Goal: Task Accomplishment & Management: Complete application form

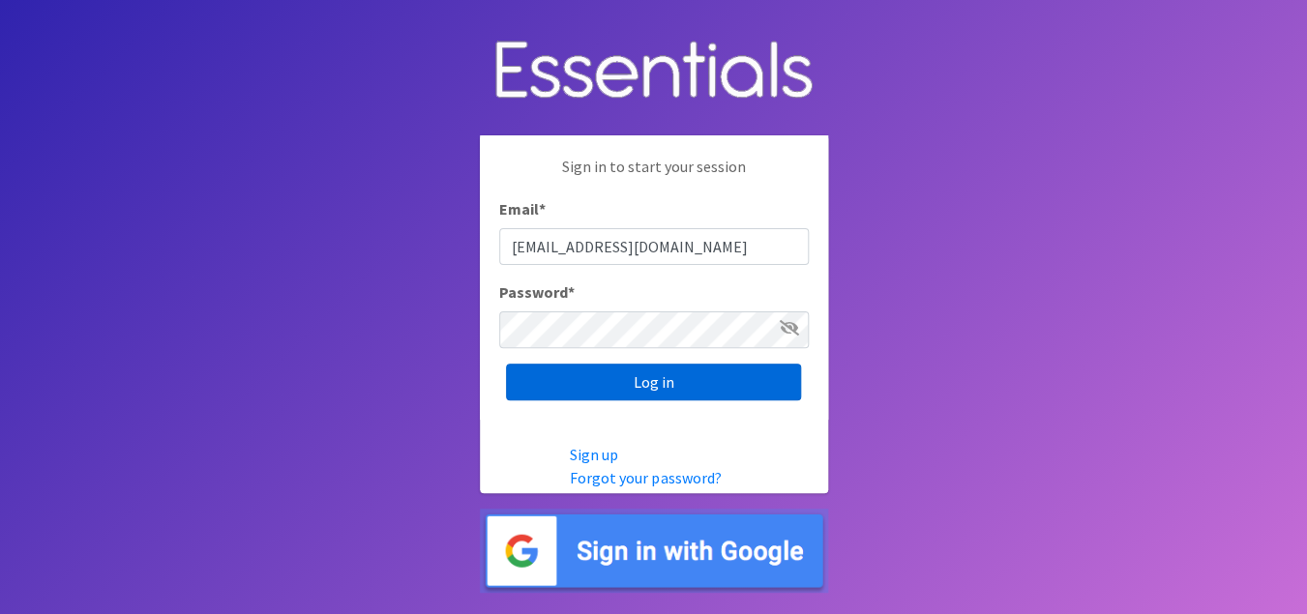
type input "[EMAIL_ADDRESS][DOMAIN_NAME]"
click at [649, 393] on input "Log in" at bounding box center [653, 382] width 295 height 37
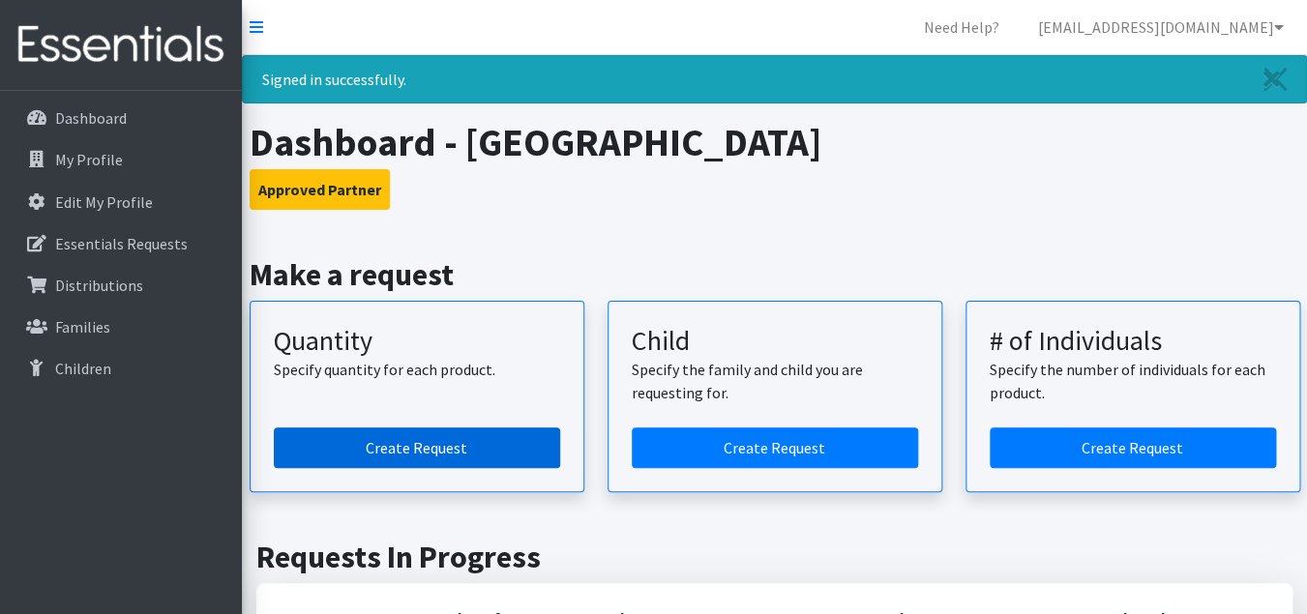
click at [438, 451] on link "Create Request" at bounding box center [417, 448] width 286 height 41
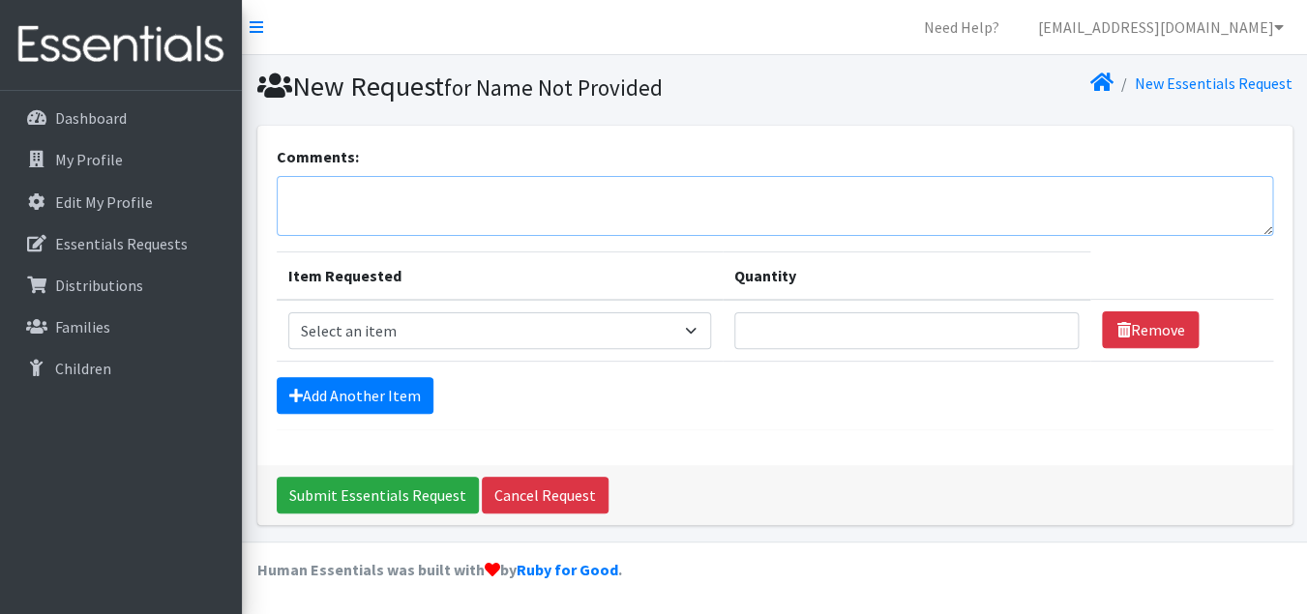
click at [322, 197] on textarea "Comments:" at bounding box center [775, 206] width 997 height 60
paste textarea "Bailey Huffman (512) 660-0177 will be picking up on 10/19 at 10am. Thank you!"
drag, startPoint x: 627, startPoint y: 195, endPoint x: 662, endPoint y: 195, distance: 34.8
click at [662, 195] on textarea "Bailey Huffman (512) 660-0177 will be picking up on 10/19 at 10am. Thank you!" at bounding box center [775, 206] width 997 height 60
click at [892, 201] on textarea "Bailey Huffman (512) 660-0177 will be picking up on 9/17 at 10am. Thank you!" at bounding box center [775, 206] width 997 height 60
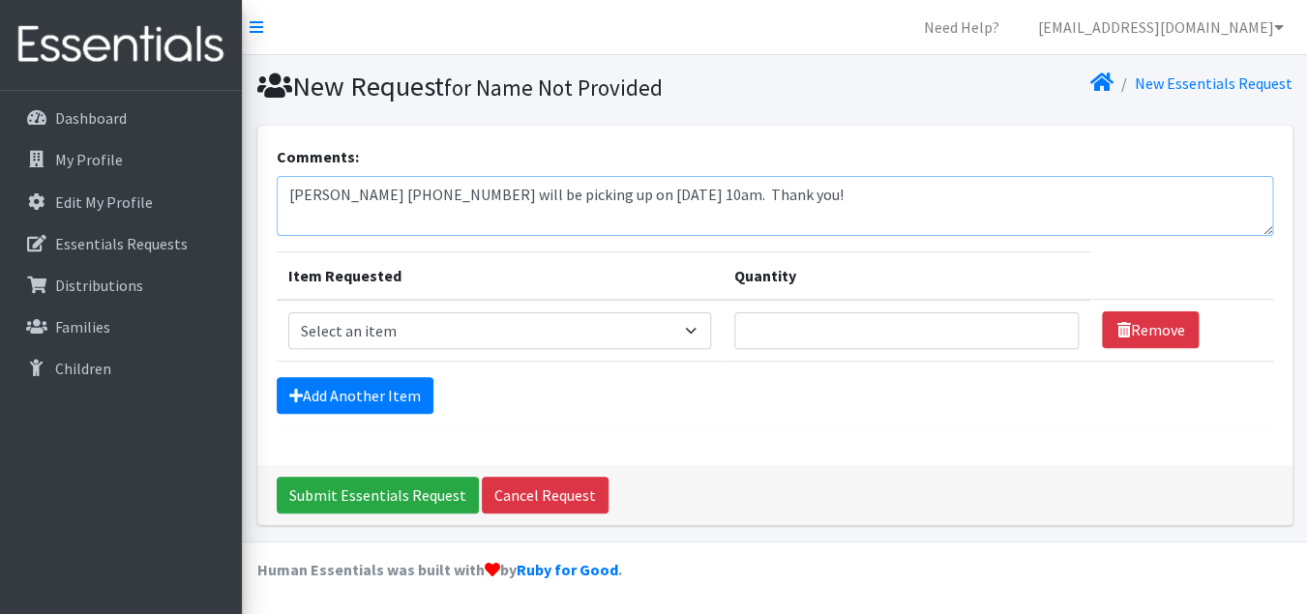
type textarea "Bailey Huffman (512) 660-0177 will be picking up on 9/17 at 10am. Thank you!"
click at [288, 313] on select "Select an item Baby Formula Kids (Newborn) Kids (Preemie) Kids (Size 1) Kids (S…" at bounding box center [499, 331] width 423 height 37
select select "451"
click option "Kids (Newborn)" at bounding box center [0, 0] width 0 height 0
click at [364, 390] on link "Add Another Item" at bounding box center [355, 395] width 157 height 37
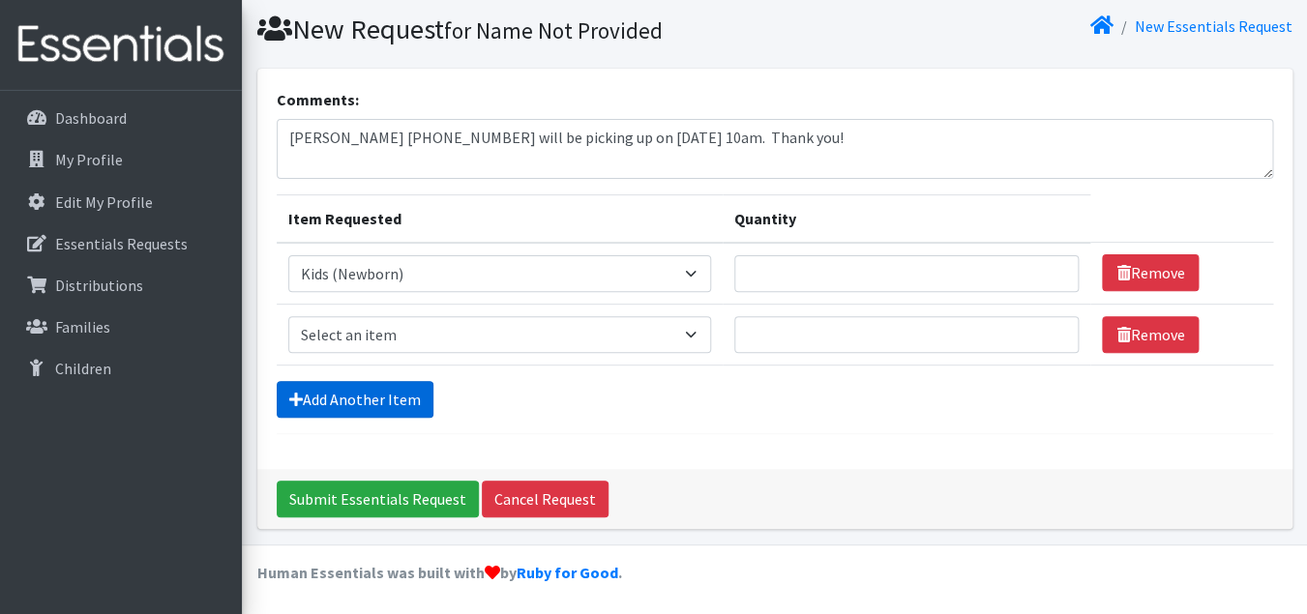
scroll to position [60, 0]
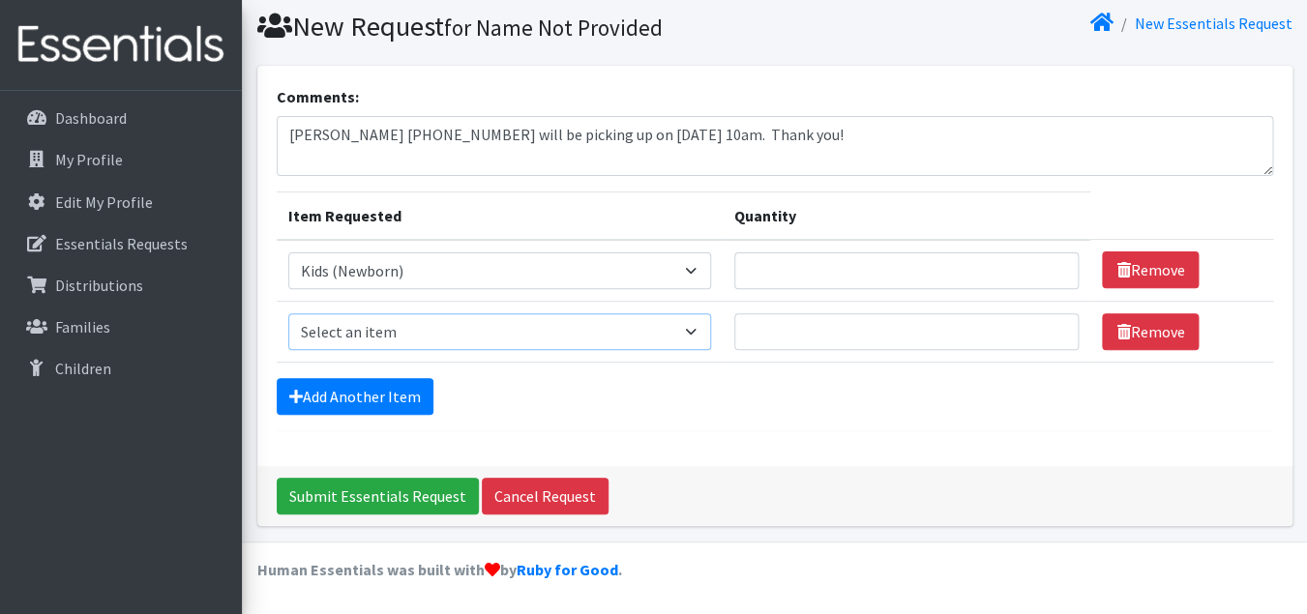
click at [288, 313] on select "Select an item Baby Formula Kids (Newborn) Kids (Preemie) Kids (Size 1) Kids (S…" at bounding box center [499, 331] width 423 height 37
select select "453"
click option "Kids (Size 1)" at bounding box center [0, 0] width 0 height 0
click at [383, 401] on link "Add Another Item" at bounding box center [355, 396] width 157 height 37
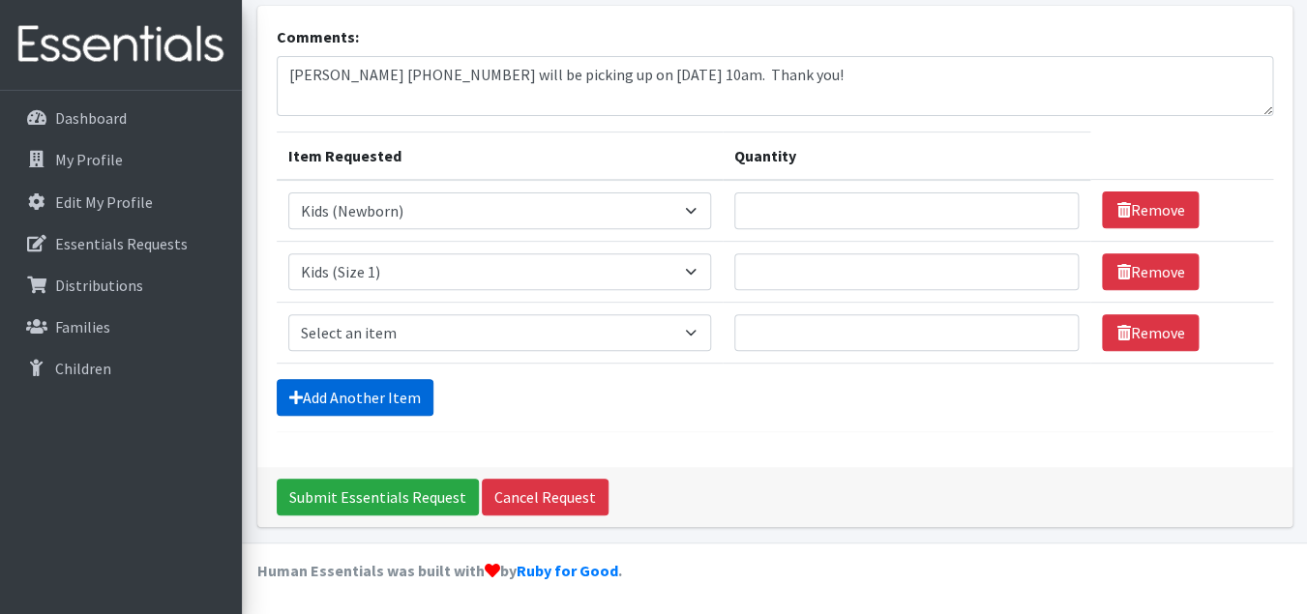
scroll to position [121, 0]
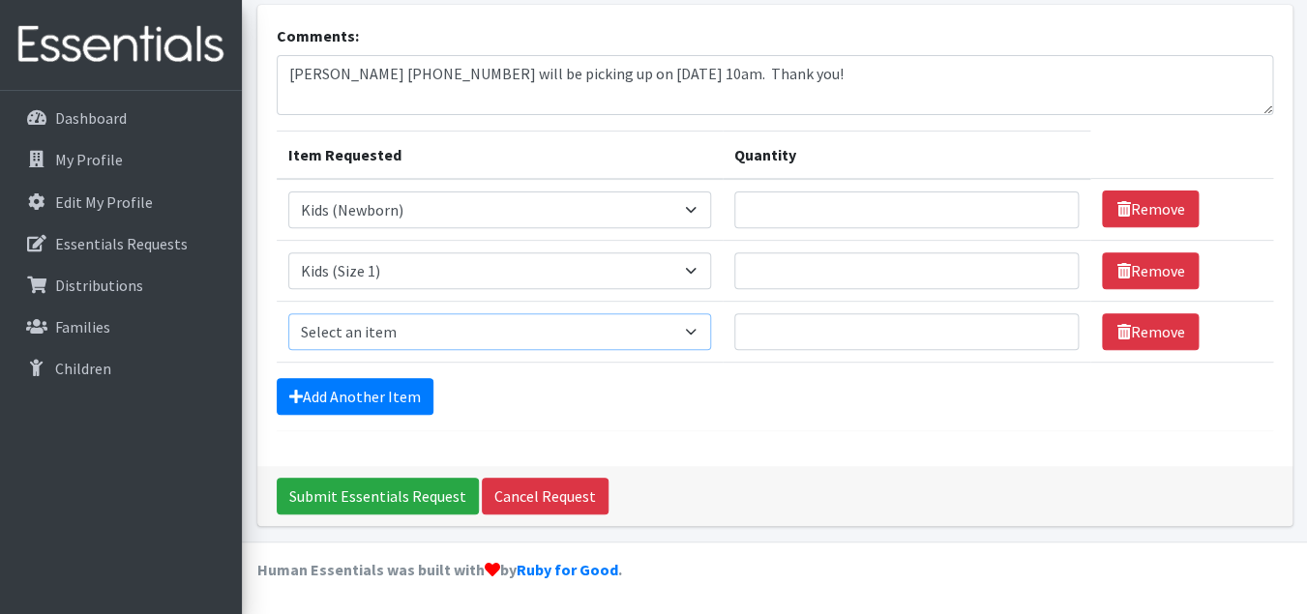
click at [288, 313] on select "Select an item Baby Formula Kids (Newborn) Kids (Preemie) Kids (Size 1) Kids (S…" at bounding box center [499, 331] width 423 height 37
select select "440"
click option "Kids (Size 2)" at bounding box center [0, 0] width 0 height 0
click at [377, 398] on link "Add Another Item" at bounding box center [355, 396] width 157 height 37
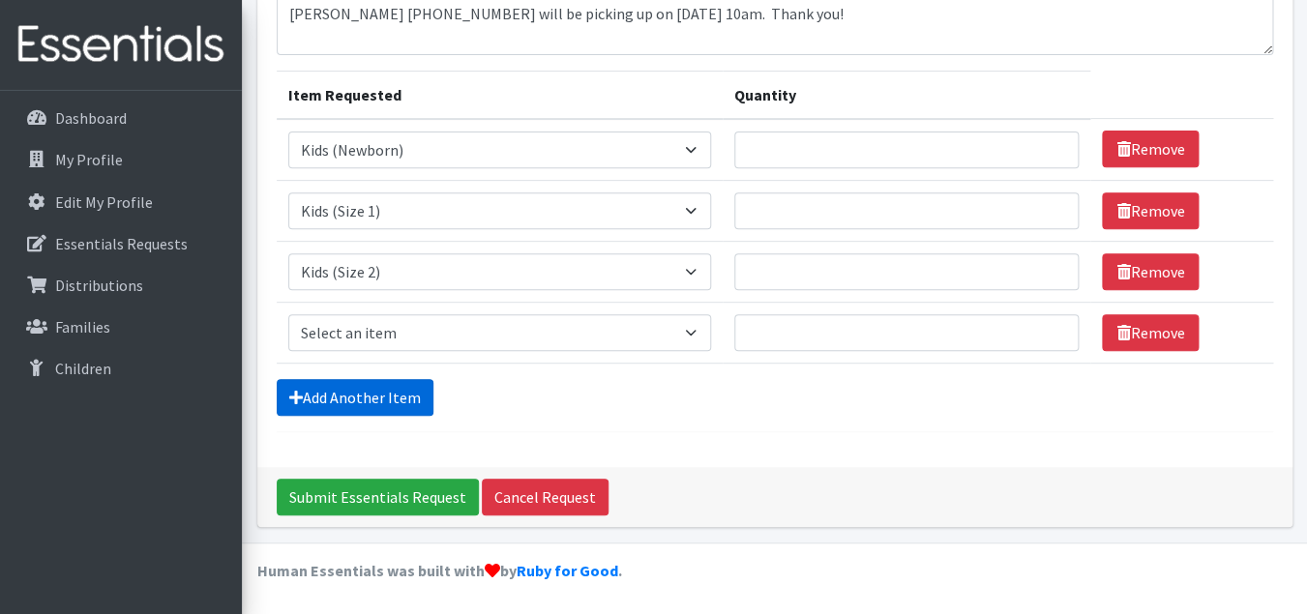
scroll to position [182, 0]
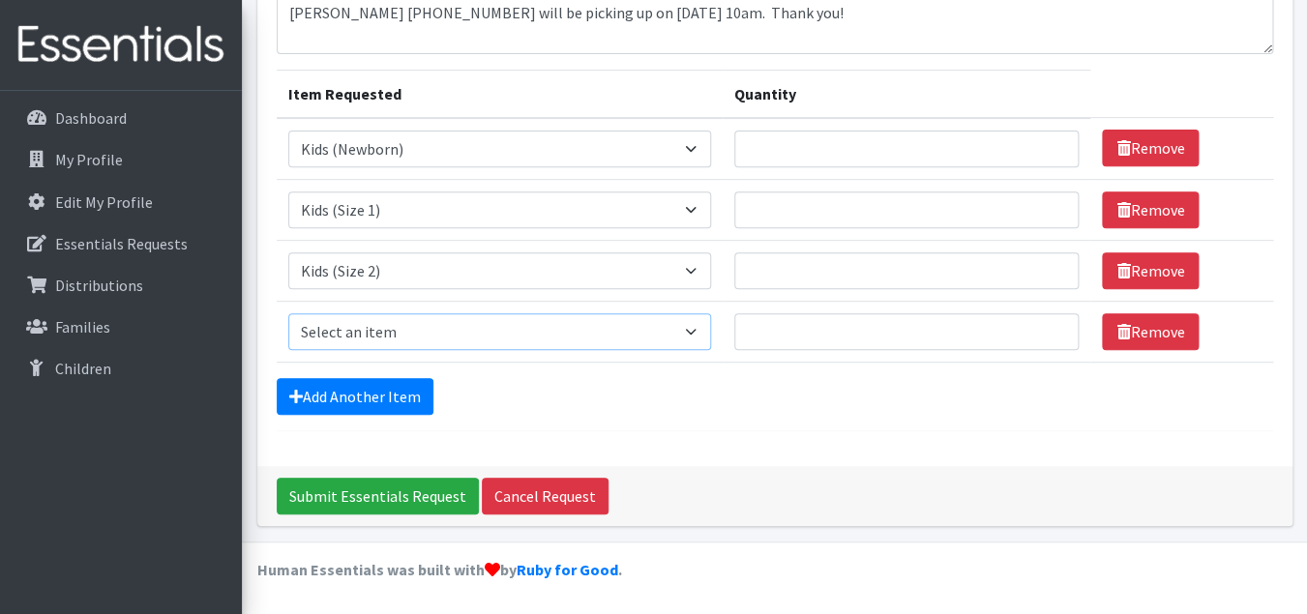
click at [288, 313] on select "Select an item Baby Formula Kids (Newborn) Kids (Preemie) Kids (Size 1) Kids (S…" at bounding box center [499, 331] width 423 height 37
select select "442"
click option "Kids (Size 3)" at bounding box center [0, 0] width 0 height 0
click at [369, 398] on link "Add Another Item" at bounding box center [355, 396] width 157 height 37
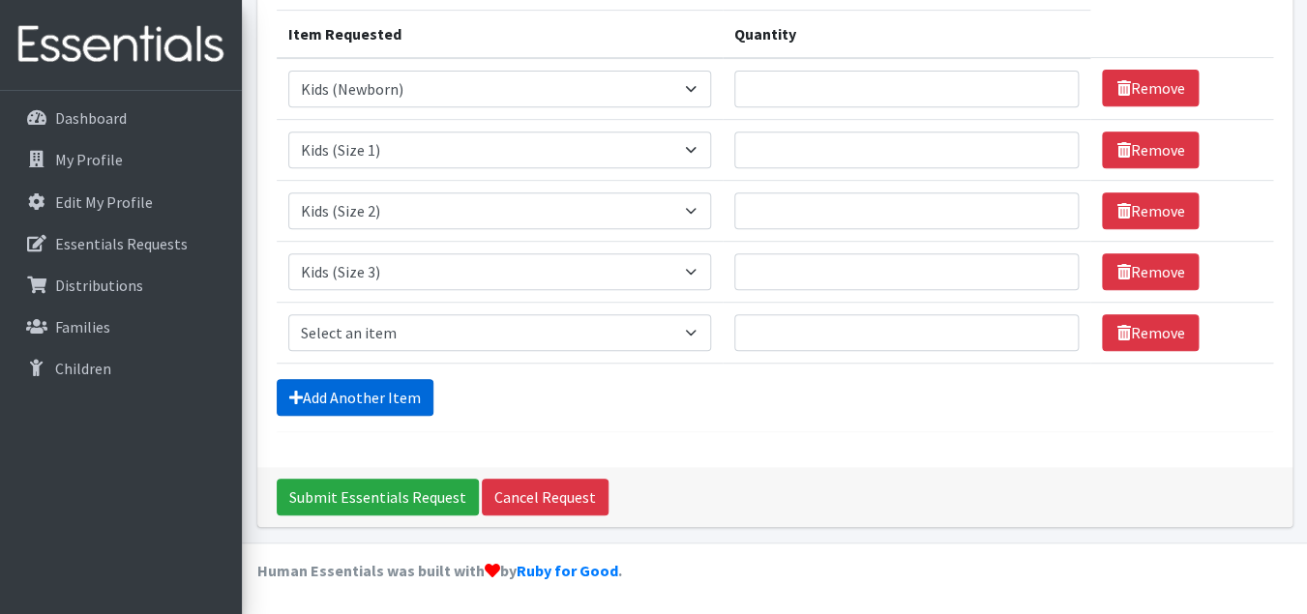
scroll to position [243, 0]
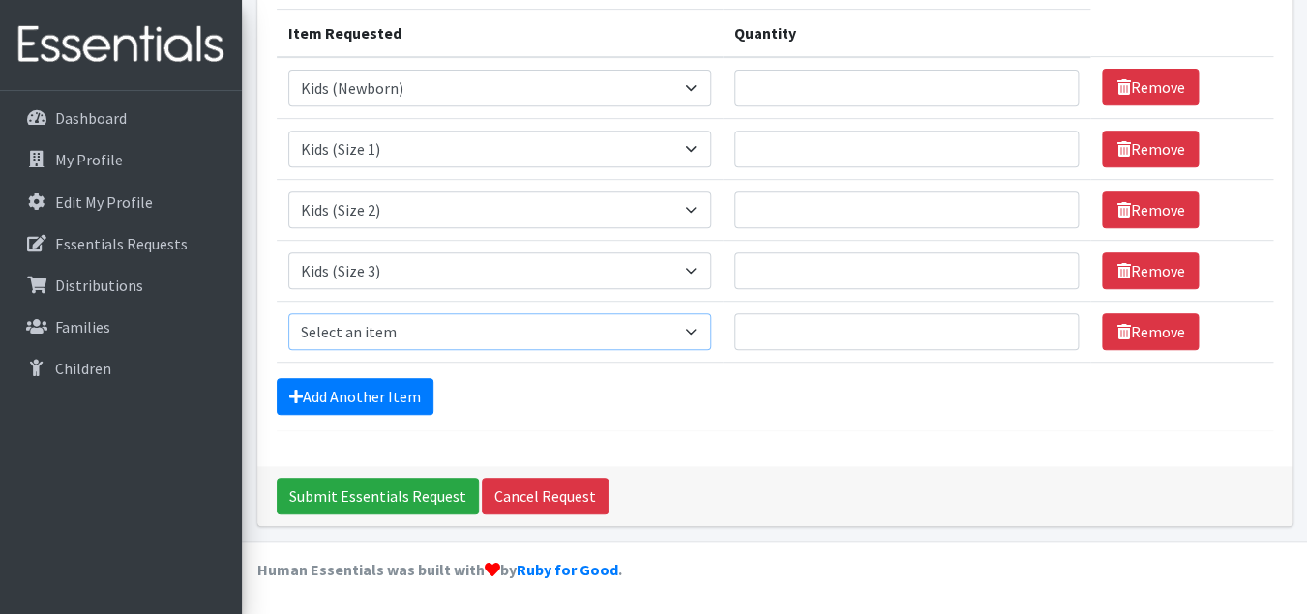
click at [288, 313] on select "Select an item Baby Formula Kids (Newborn) Kids (Preemie) Kids (Size 1) Kids (S…" at bounding box center [499, 331] width 423 height 37
select select "459"
click option "Kids (Size 4)" at bounding box center [0, 0] width 0 height 0
click at [406, 378] on form "Comments: Bailey Huffman (512) 660-0177 will be picking up on 9/17 at 10am. Tha…" at bounding box center [775, 166] width 997 height 529
click at [404, 401] on link "Add Another Item" at bounding box center [355, 396] width 157 height 37
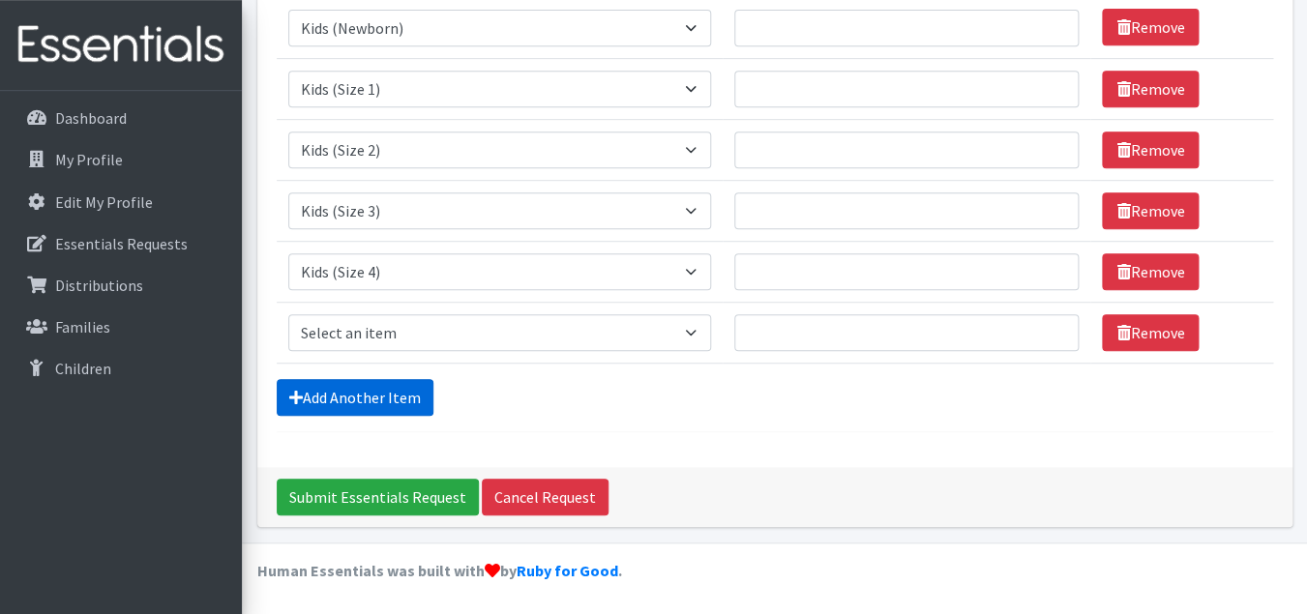
scroll to position [304, 0]
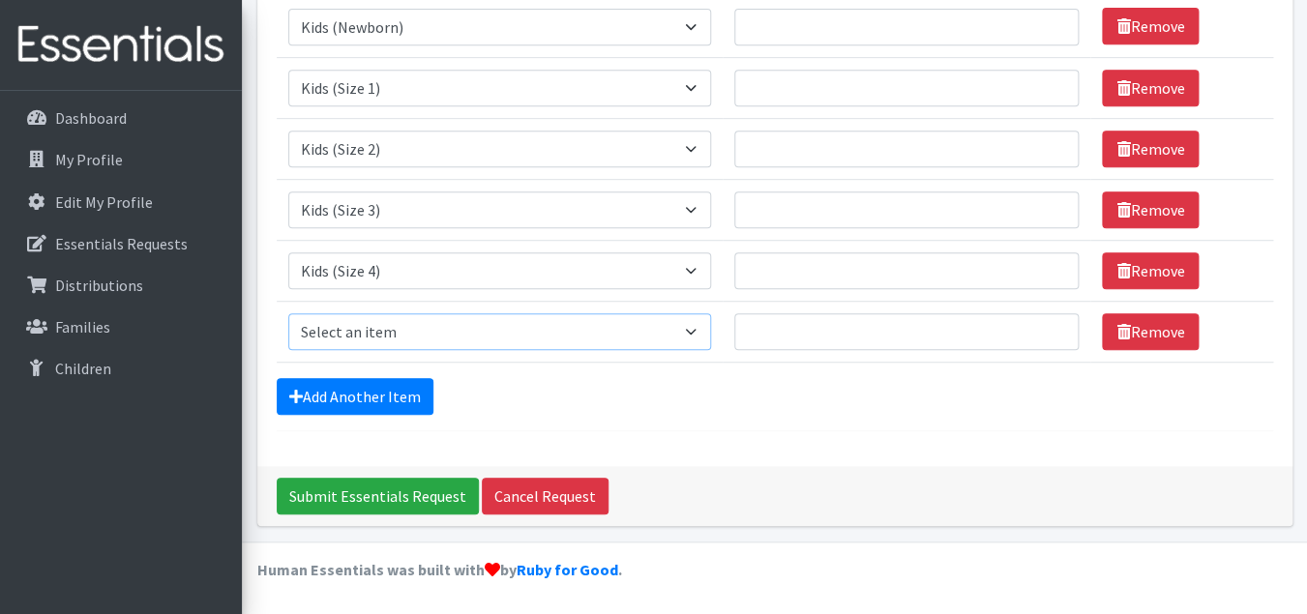
click at [288, 313] on select "Select an item Baby Formula Kids (Newborn) Kids (Preemie) Kids (Size 1) Kids (S…" at bounding box center [499, 331] width 423 height 37
select select "460"
click option "Kids (Size 5)" at bounding box center [0, 0] width 0 height 0
click at [414, 400] on link "Add Another Item" at bounding box center [355, 396] width 157 height 37
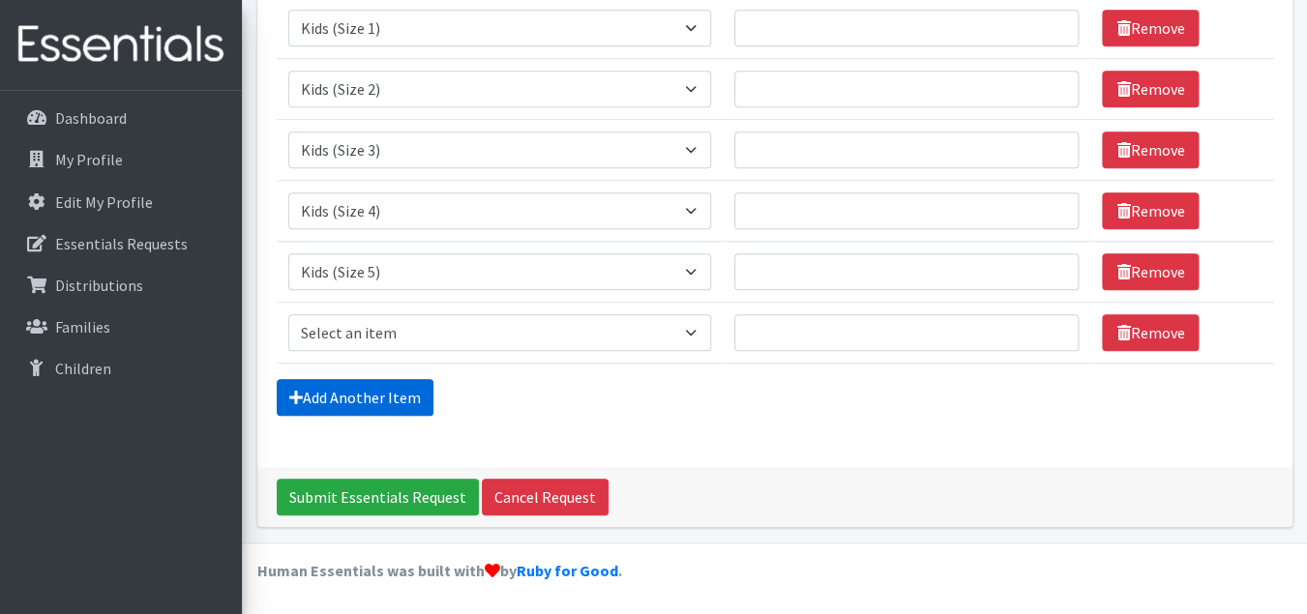
scroll to position [365, 0]
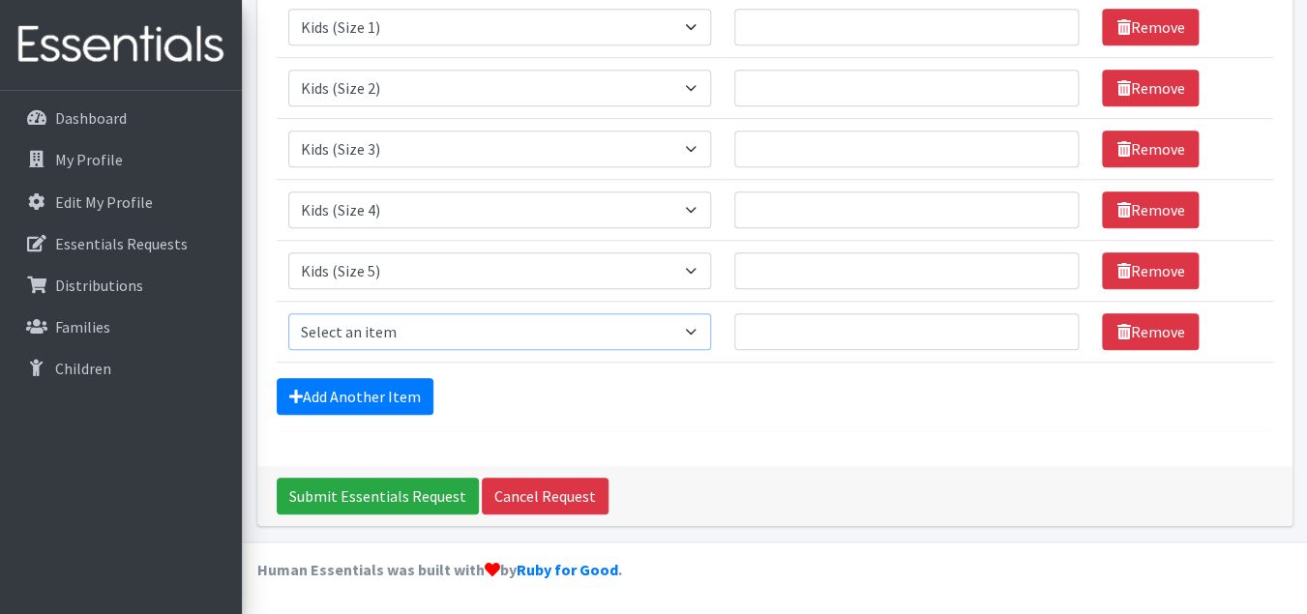
click at [288, 313] on select "Select an item Baby Formula Kids (Newborn) Kids (Preemie) Kids (Size 1) Kids (S…" at bounding box center [499, 331] width 423 height 37
select select "462"
click option "Kids (Size 6)" at bounding box center [0, 0] width 0 height 0
click at [409, 394] on link "Add Another Item" at bounding box center [355, 396] width 157 height 37
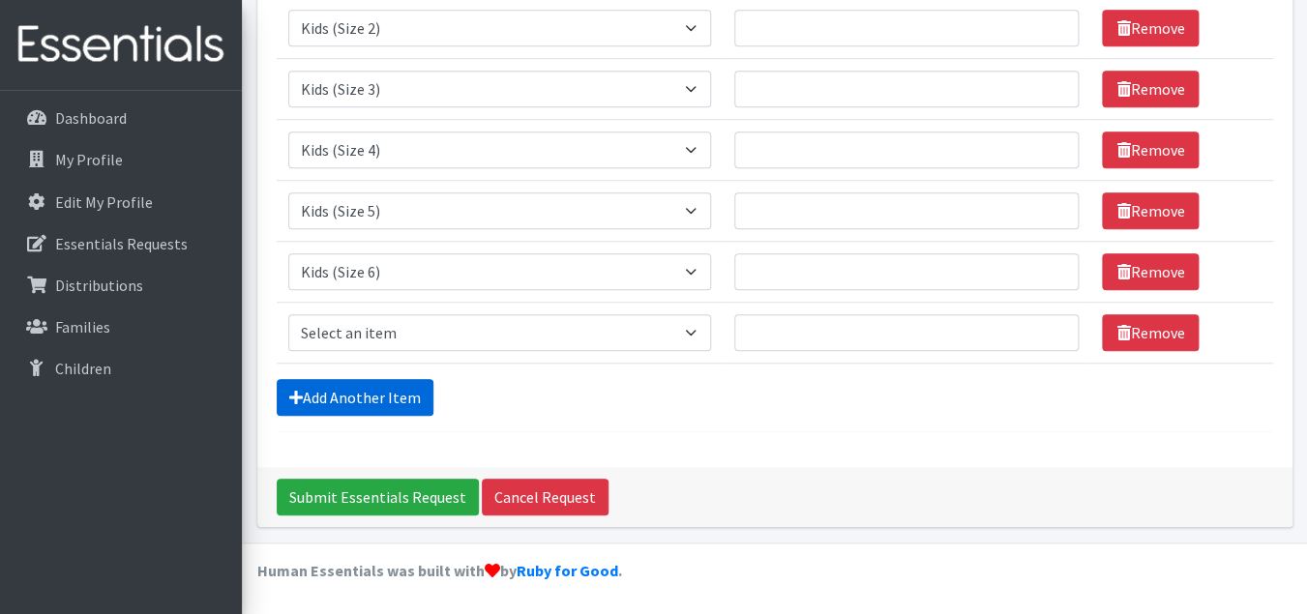
scroll to position [426, 0]
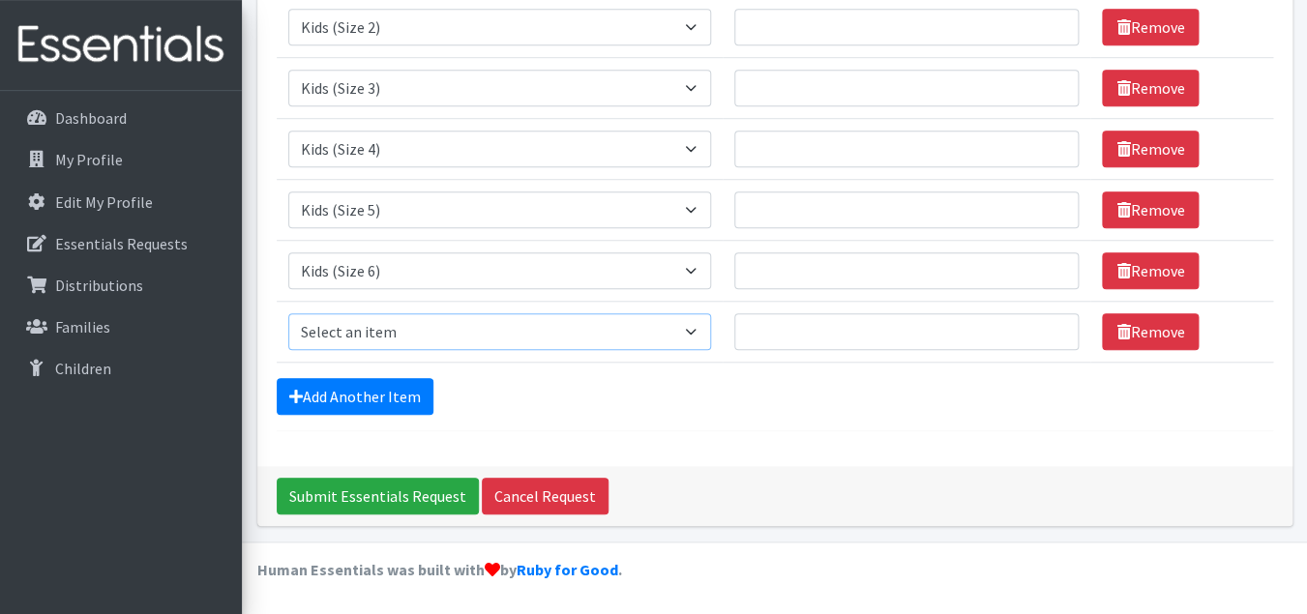
click at [288, 313] on select "Select an item Baby Formula Kids (Newborn) Kids (Preemie) Kids (Size 1) Kids (S…" at bounding box center [499, 331] width 423 height 37
select select "1683"
click option "Kids (Size 7)" at bounding box center [0, 0] width 0 height 0
click at [390, 400] on link "Add Another Item" at bounding box center [355, 396] width 157 height 37
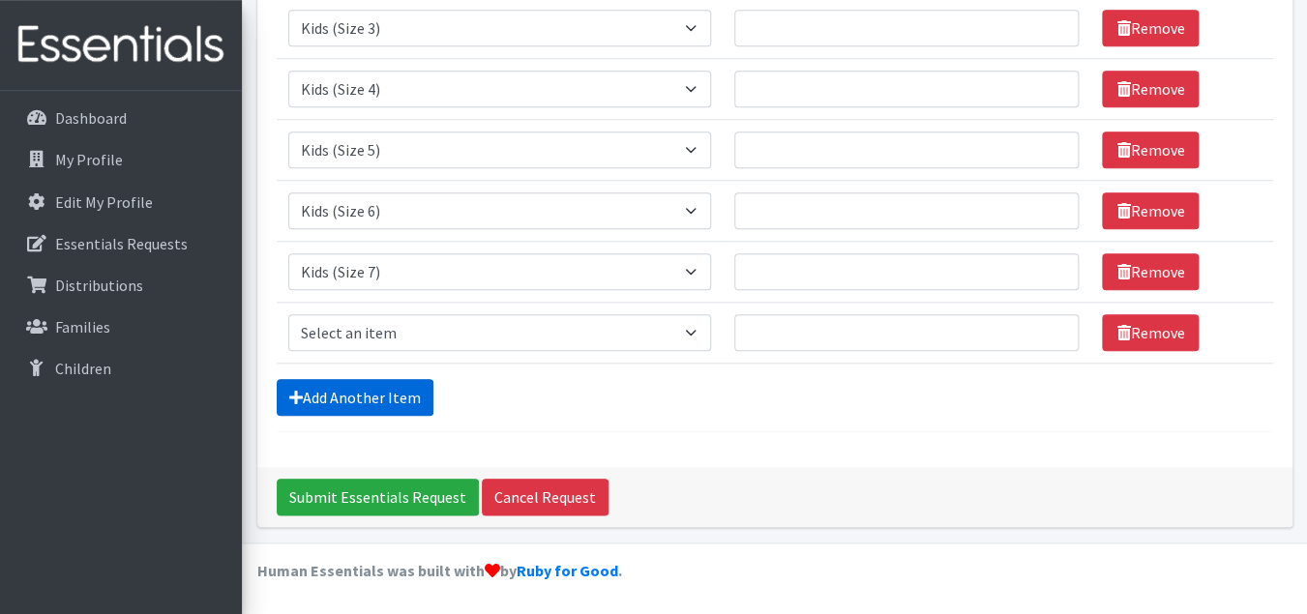
scroll to position [487, 0]
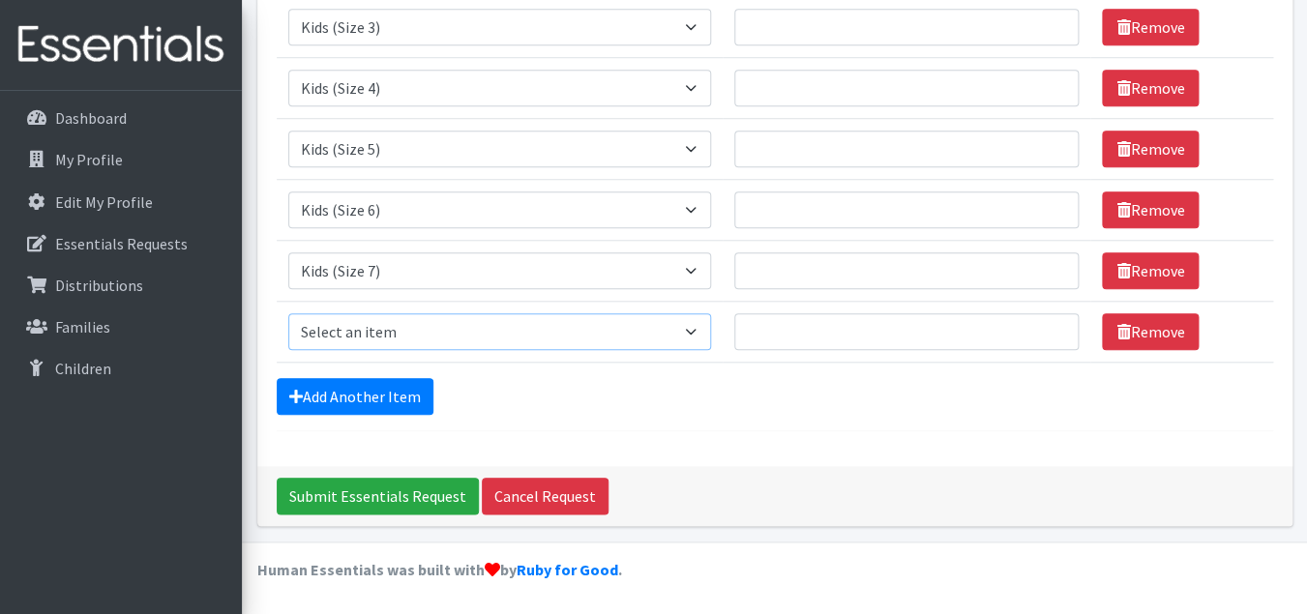
click at [288, 313] on select "Select an item Baby Formula Kids (Newborn) Kids (Preemie) Kids (Size 1) Kids (S…" at bounding box center [499, 331] width 423 height 37
select select "434"
click option "Kids Wipes (Baby) (# ofPacks)" at bounding box center [0, 0] width 0 height 0
click at [417, 387] on link "Add Another Item" at bounding box center [355, 396] width 157 height 37
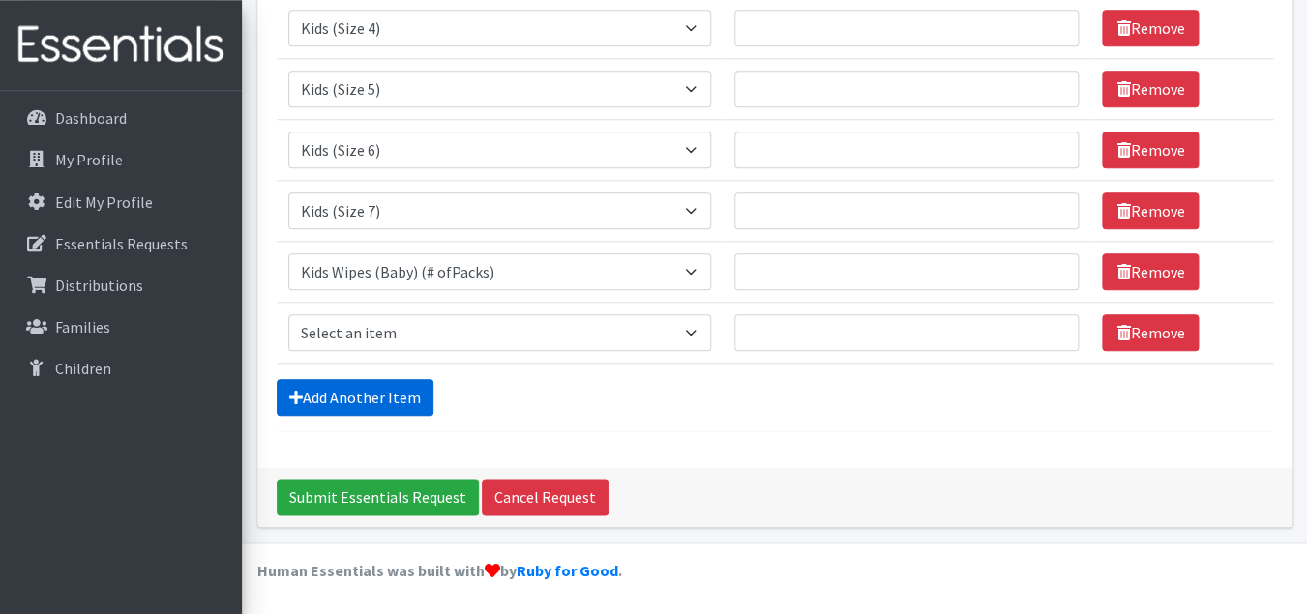
scroll to position [547, 0]
click at [288, 314] on select "Select an item Baby Formula Kids (Newborn) Kids (Preemie) Kids (Size 1) Kids (S…" at bounding box center [499, 332] width 423 height 37
select select "1535"
click option "Period Liners" at bounding box center [0, 0] width 0 height 0
click at [406, 401] on link "Add Another Item" at bounding box center [355, 397] width 157 height 37
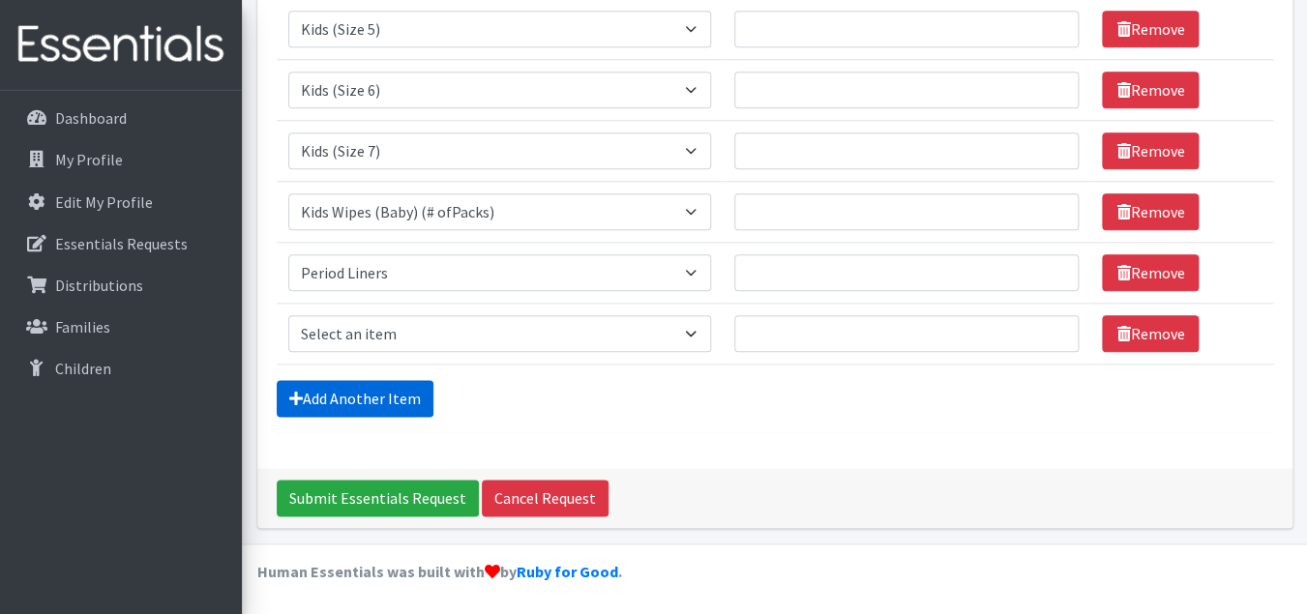
scroll to position [609, 0]
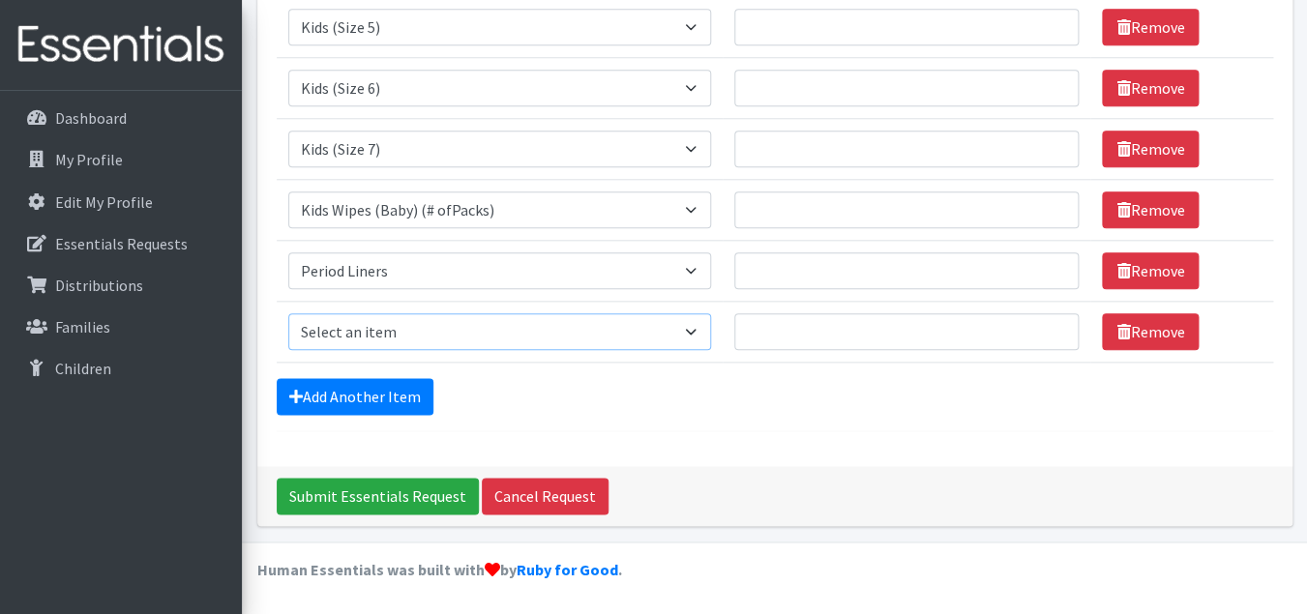
click at [288, 313] on select "Select an item Baby Formula Kids (Newborn) Kids (Preemie) Kids (Size 1) Kids (S…" at bounding box center [499, 331] width 423 height 37
select select "1534"
click option "Period Pads" at bounding box center [0, 0] width 0 height 0
click at [408, 403] on link "Add Another Item" at bounding box center [355, 396] width 157 height 37
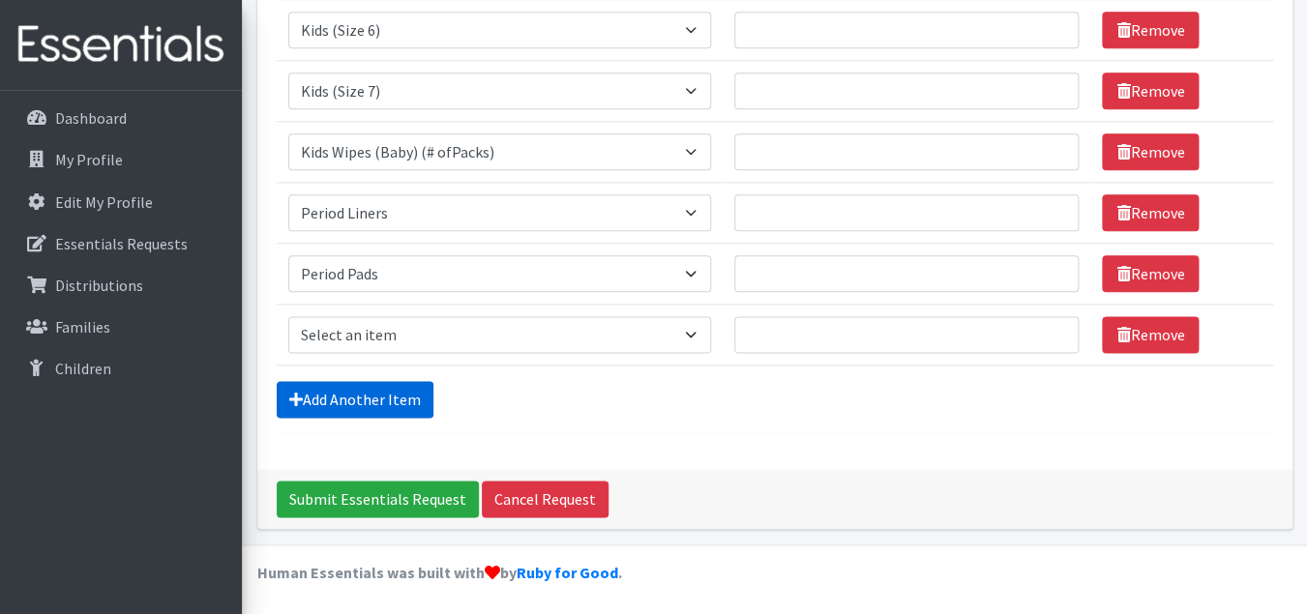
scroll to position [670, 0]
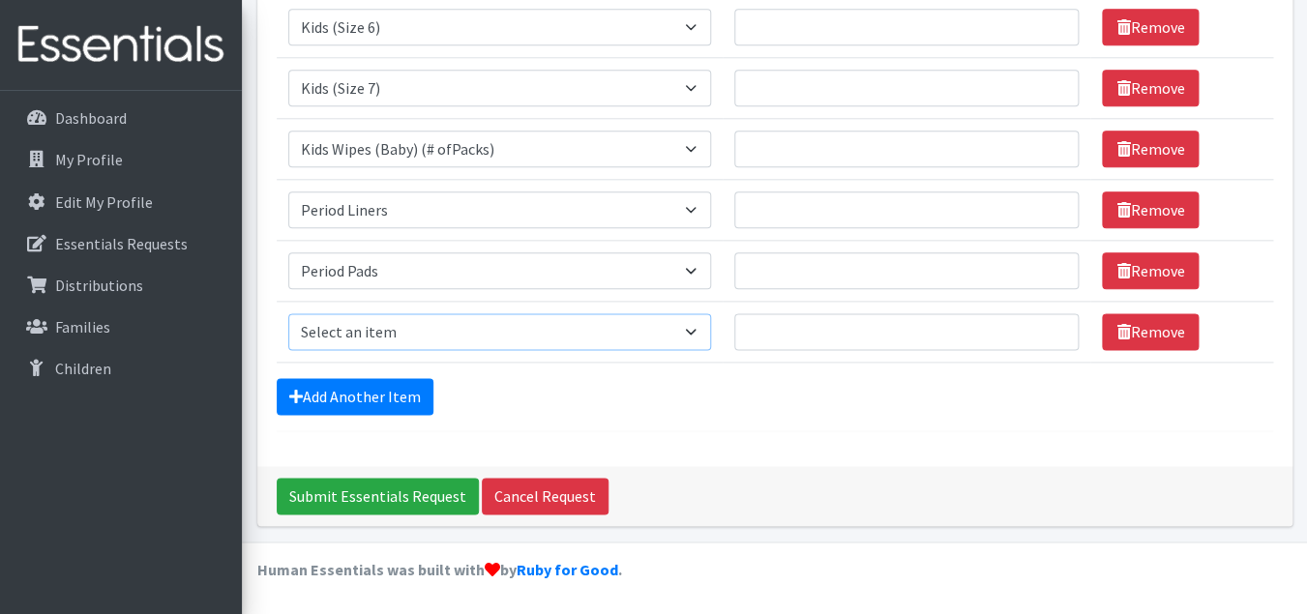
click at [288, 313] on select "Select an item Baby Formula Kids (Newborn) Kids (Preemie) Kids (Size 1) Kids (S…" at bounding box center [499, 331] width 423 height 37
select select "1536"
click option "Period Tampons" at bounding box center [0, 0] width 0 height 0
click at [388, 393] on link "Add Another Item" at bounding box center [355, 396] width 157 height 37
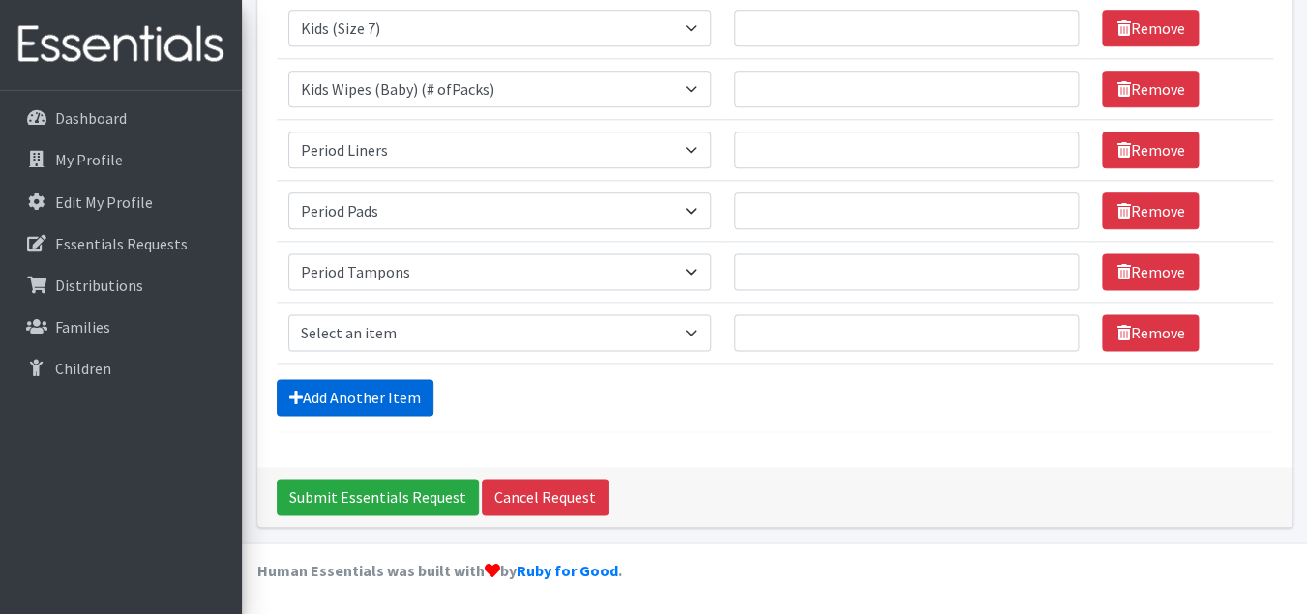
scroll to position [731, 0]
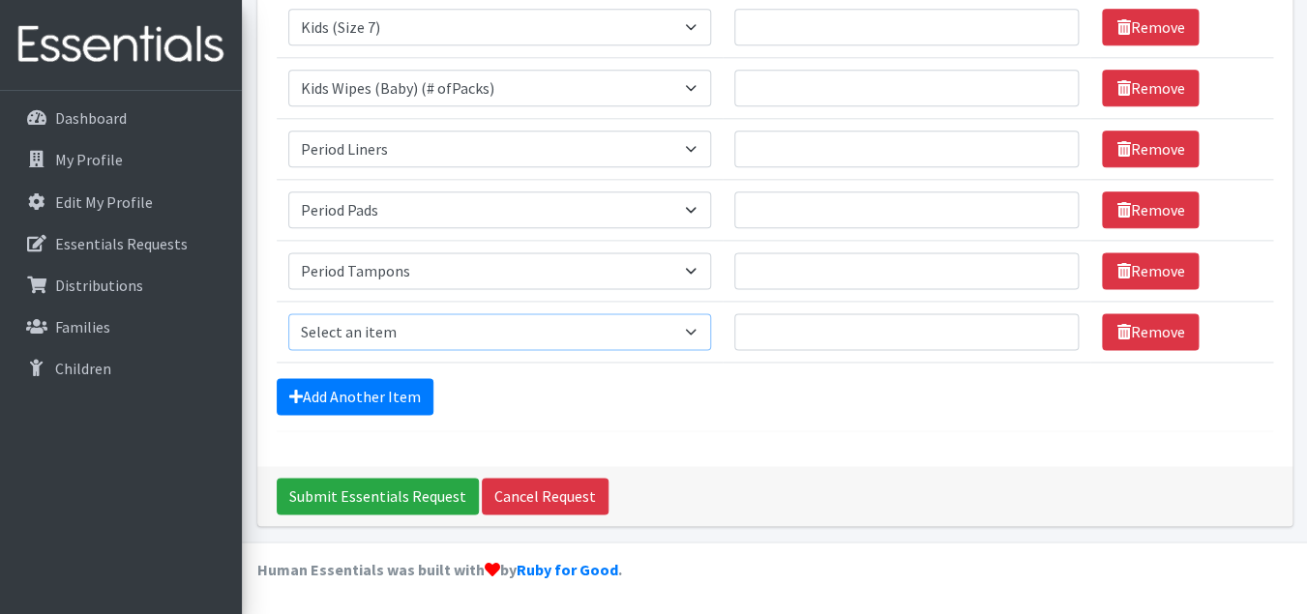
click at [288, 313] on select "Select an item Baby Formula Kids (Newborn) Kids (Preemie) Kids (Size 1) Kids (S…" at bounding box center [499, 331] width 423 height 37
select select "444"
click option "Toddler Pull-Ups (2T-3T)" at bounding box center [0, 0] width 0 height 0
click at [421, 398] on link "Add Another Item" at bounding box center [355, 396] width 157 height 37
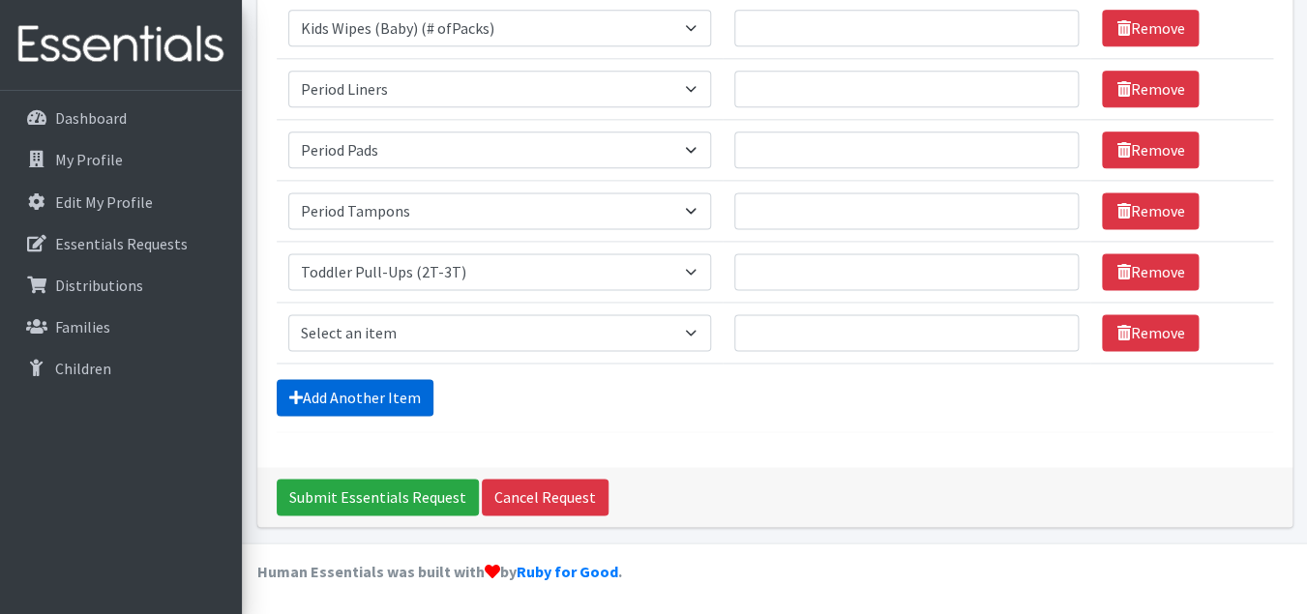
scroll to position [791, 0]
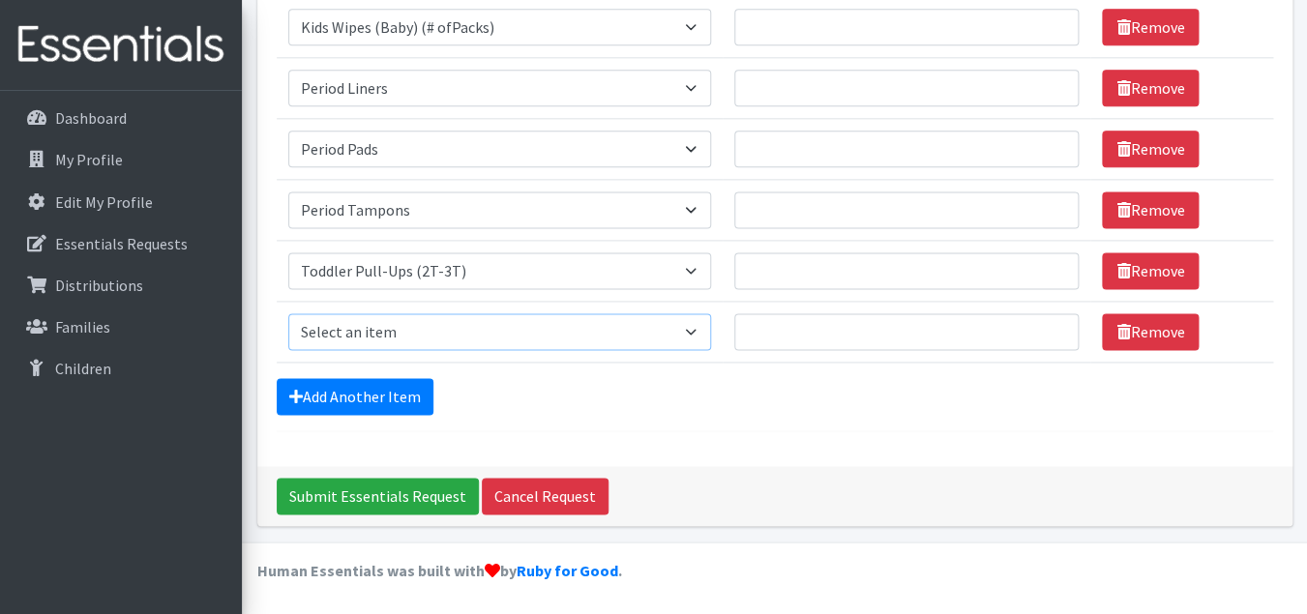
click at [288, 313] on select "Select an item Baby Formula Kids (Newborn) Kids (Preemie) Kids (Size 1) Kids (S…" at bounding box center [499, 331] width 423 height 37
select select "445"
click option "Toddler Pull-Ups (3T-4T)" at bounding box center [0, 0] width 0 height 0
click at [388, 397] on link "Add Another Item" at bounding box center [355, 396] width 157 height 37
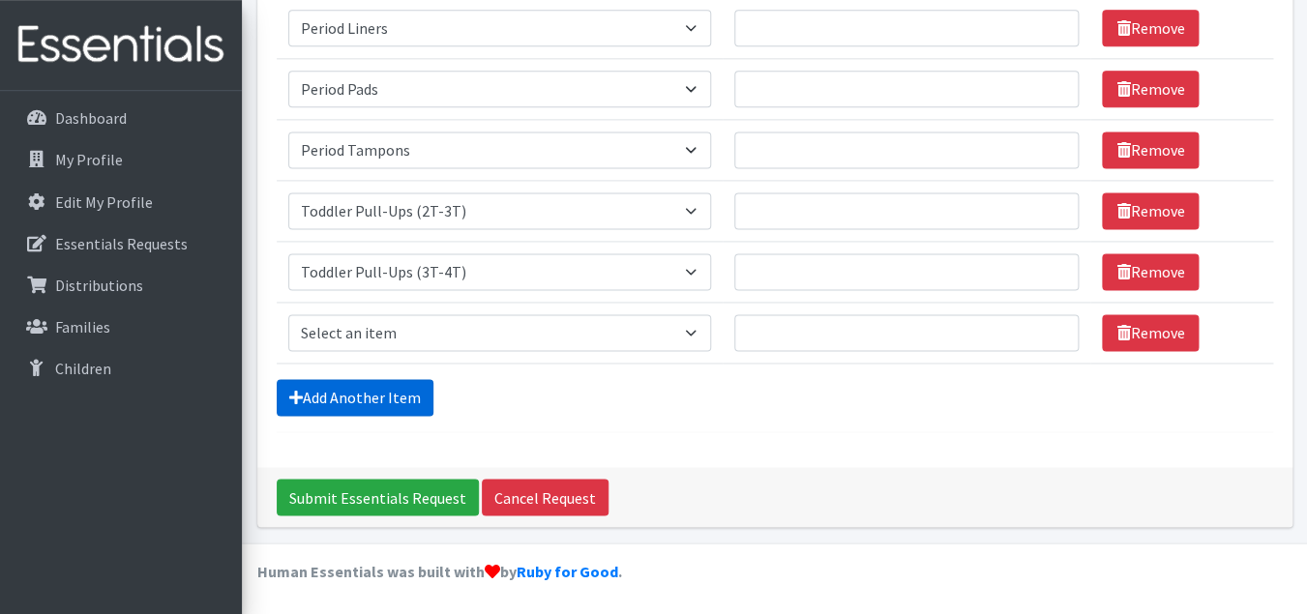
scroll to position [852, 0]
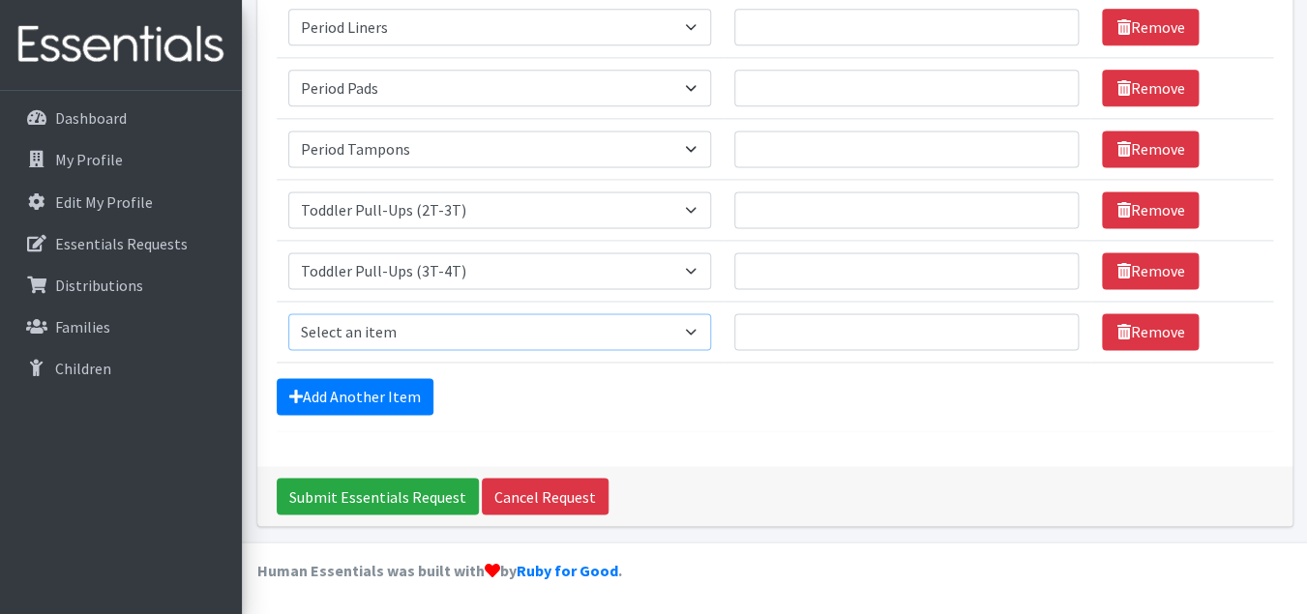
click at [288, 313] on select "Select an item Baby Formula Kids (Newborn) Kids (Preemie) Kids (Size 1) Kids (S…" at bounding box center [499, 331] width 423 height 37
select select "446"
click option "Toddler Pull-Ups (4T-5T)" at bounding box center [0, 0] width 0 height 0
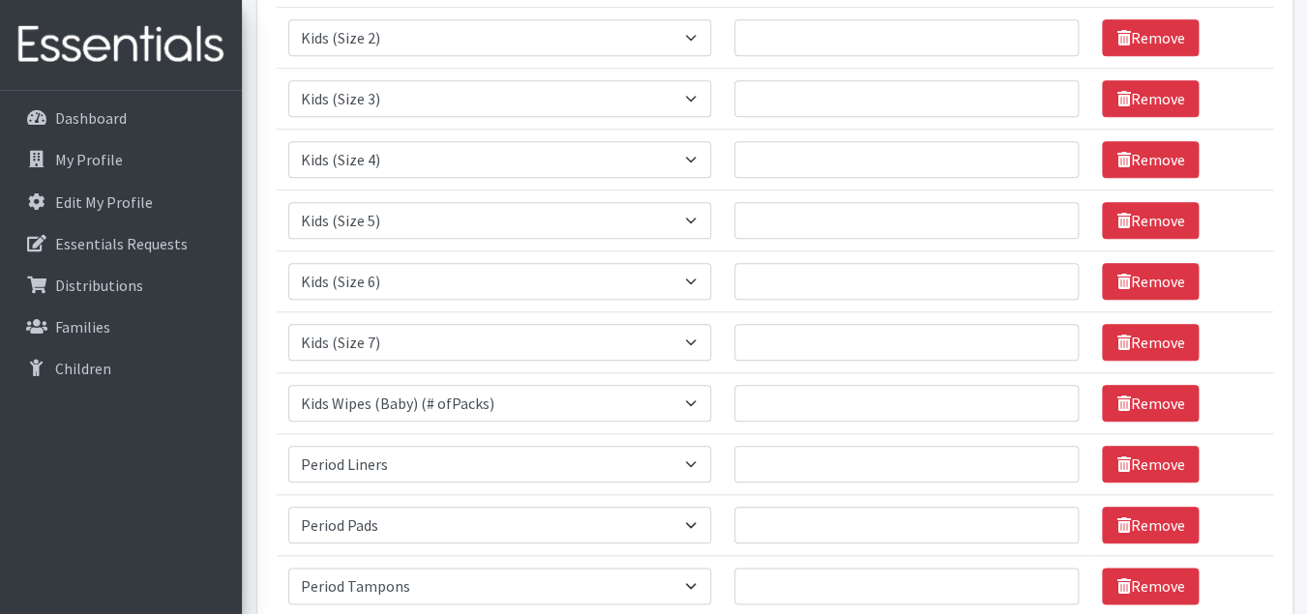
scroll to position [0, 0]
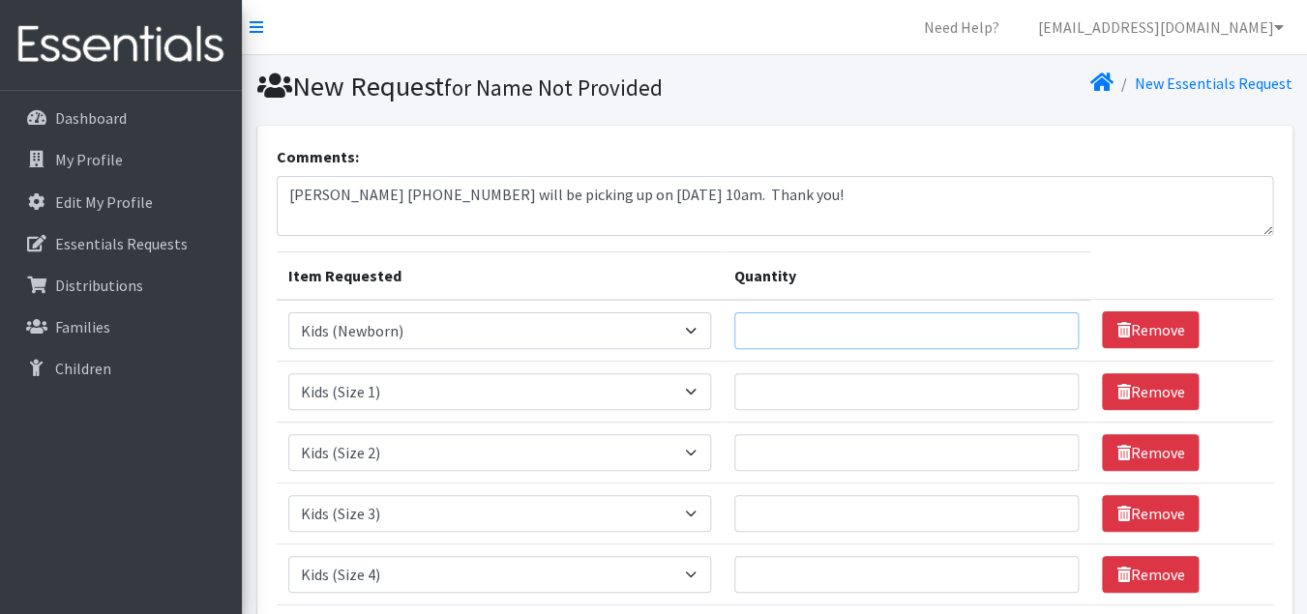
click at [816, 340] on input "Quantity" at bounding box center [906, 331] width 345 height 37
type input "100"
click at [815, 398] on input "Quantity" at bounding box center [906, 391] width 345 height 37
type input "380"
click at [776, 457] on input "Quantity" at bounding box center [906, 452] width 345 height 37
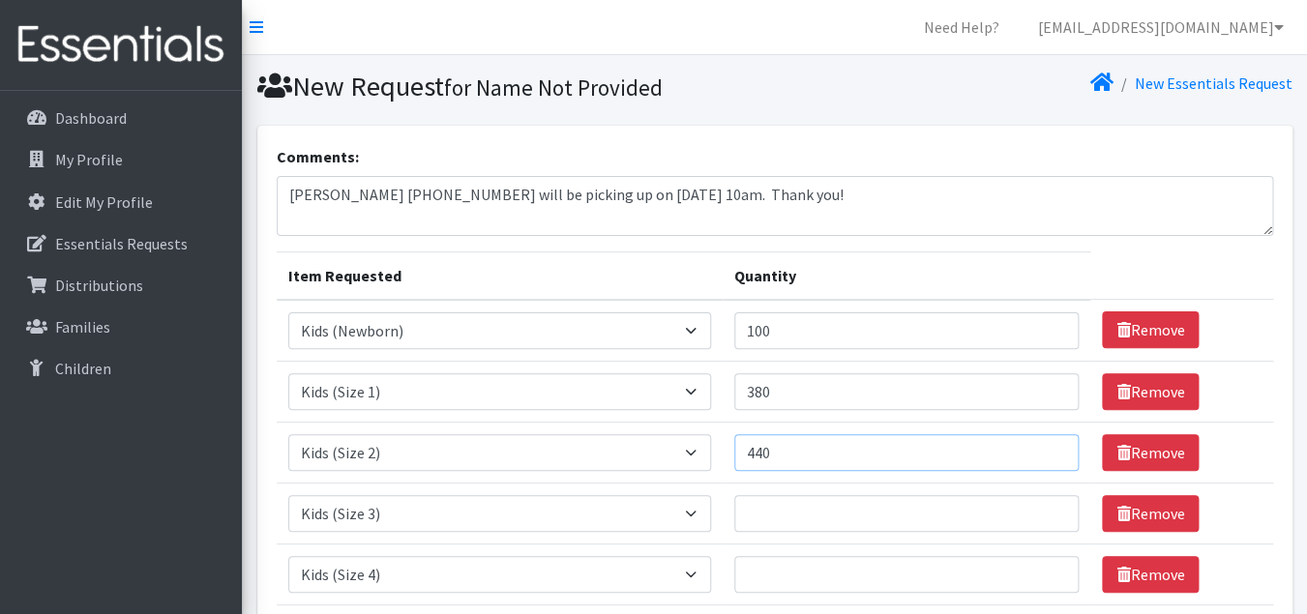
type input "440"
click at [777, 512] on input "Quantity" at bounding box center [906, 513] width 345 height 37
type input "440"
click at [783, 582] on input "Quantity" at bounding box center [906, 574] width 345 height 37
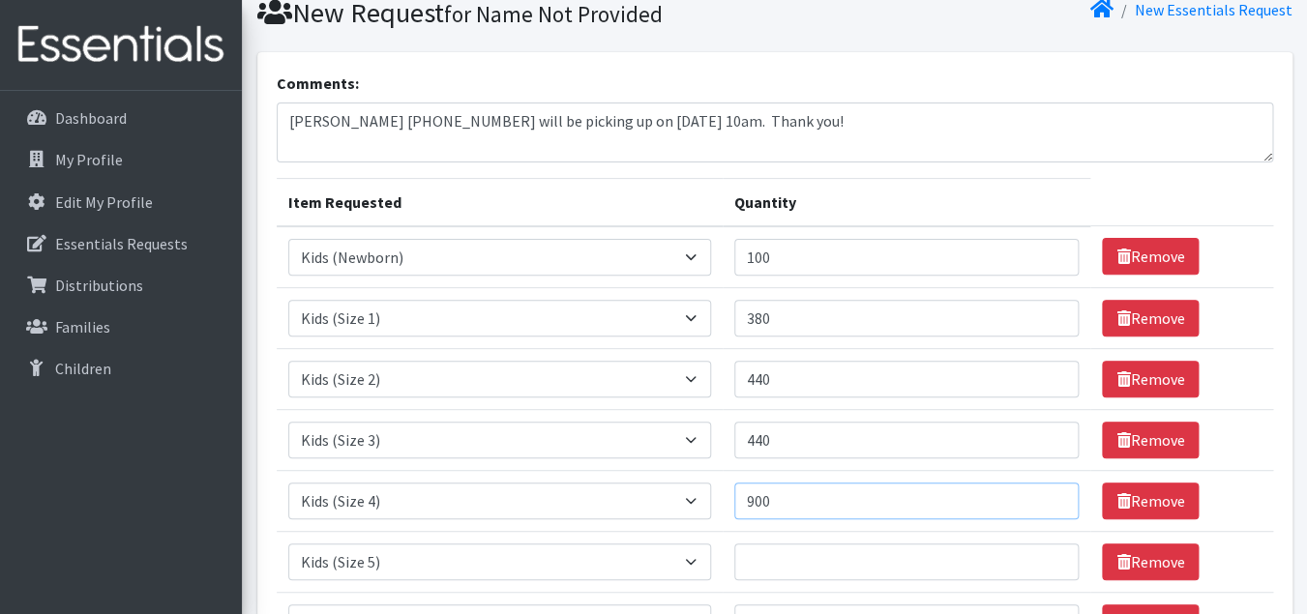
scroll to position [158, 0]
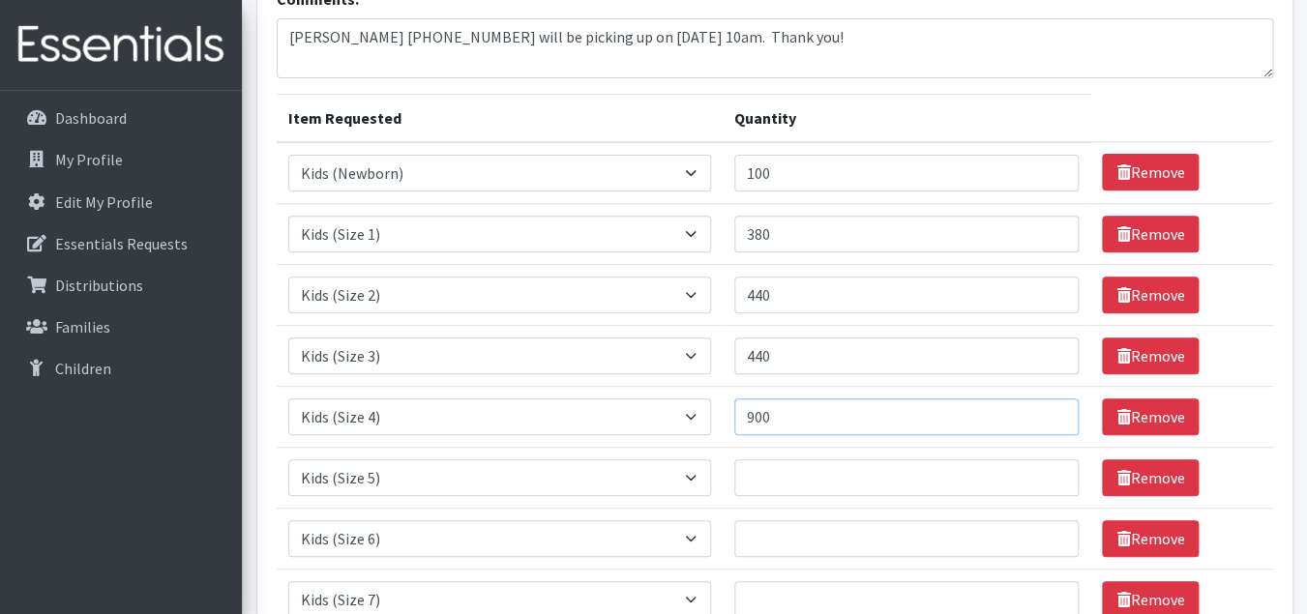
type input "900"
click at [811, 476] on input "Quantity" at bounding box center [906, 478] width 345 height 37
type input "1000"
click at [781, 540] on input "Quantity" at bounding box center [906, 539] width 345 height 37
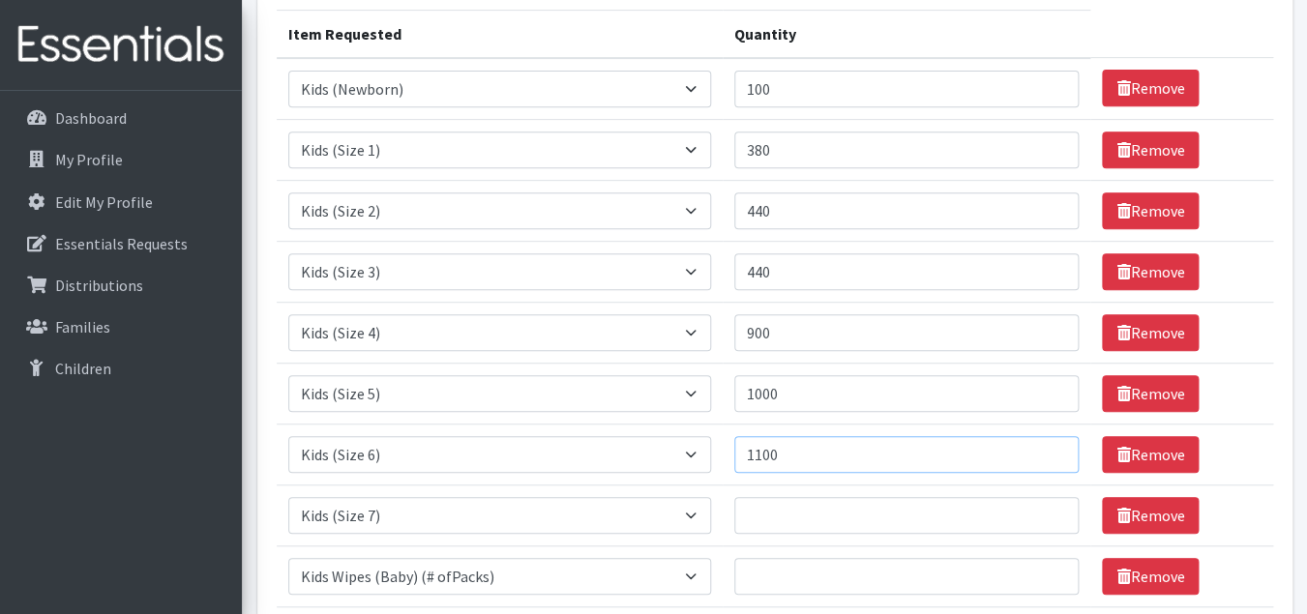
scroll to position [265, 0]
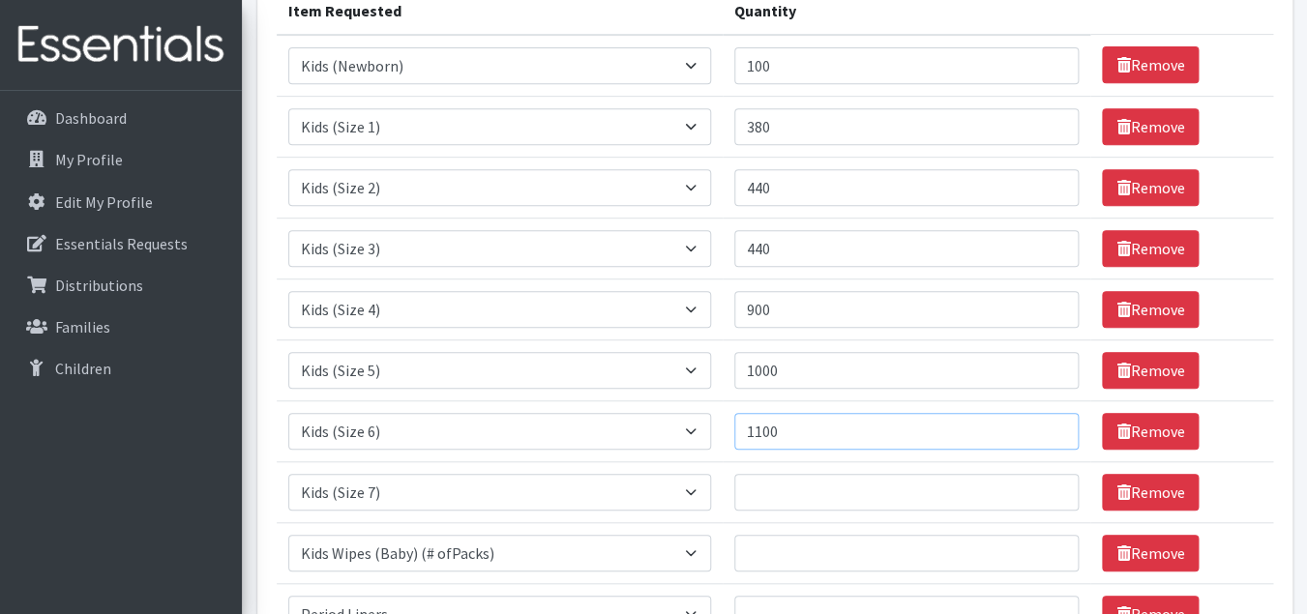
type input "1100"
click at [823, 503] on input "Quantity" at bounding box center [906, 492] width 345 height 37
type input "640"
click at [815, 550] on input "Quantity" at bounding box center [906, 553] width 345 height 37
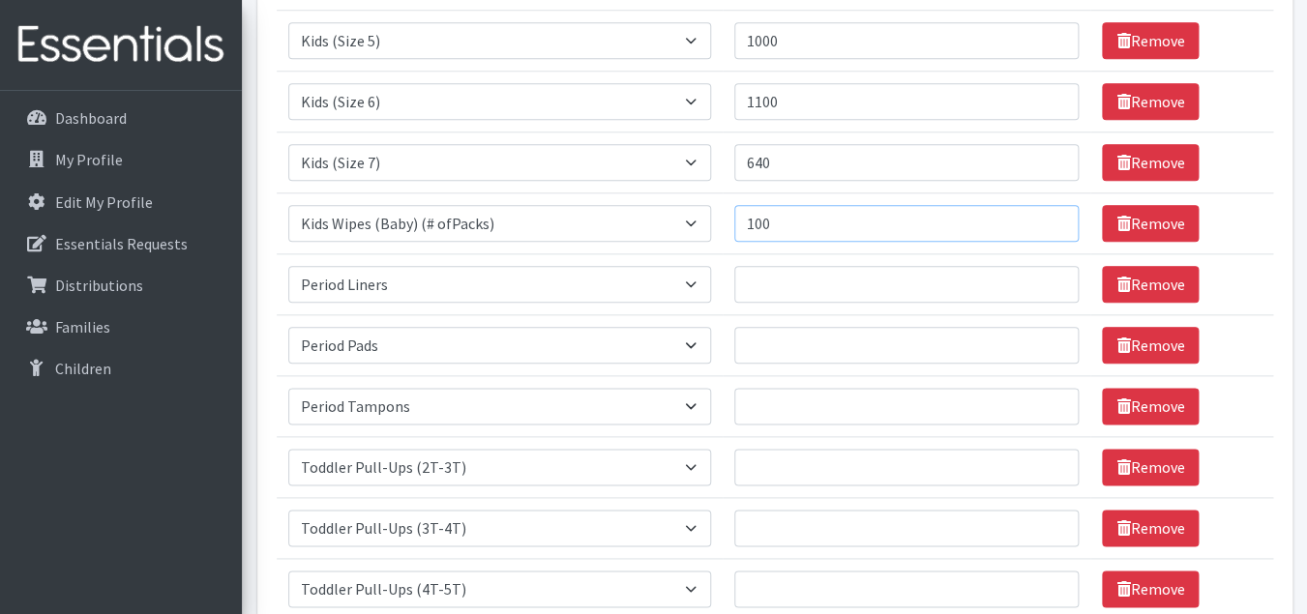
scroll to position [603, 0]
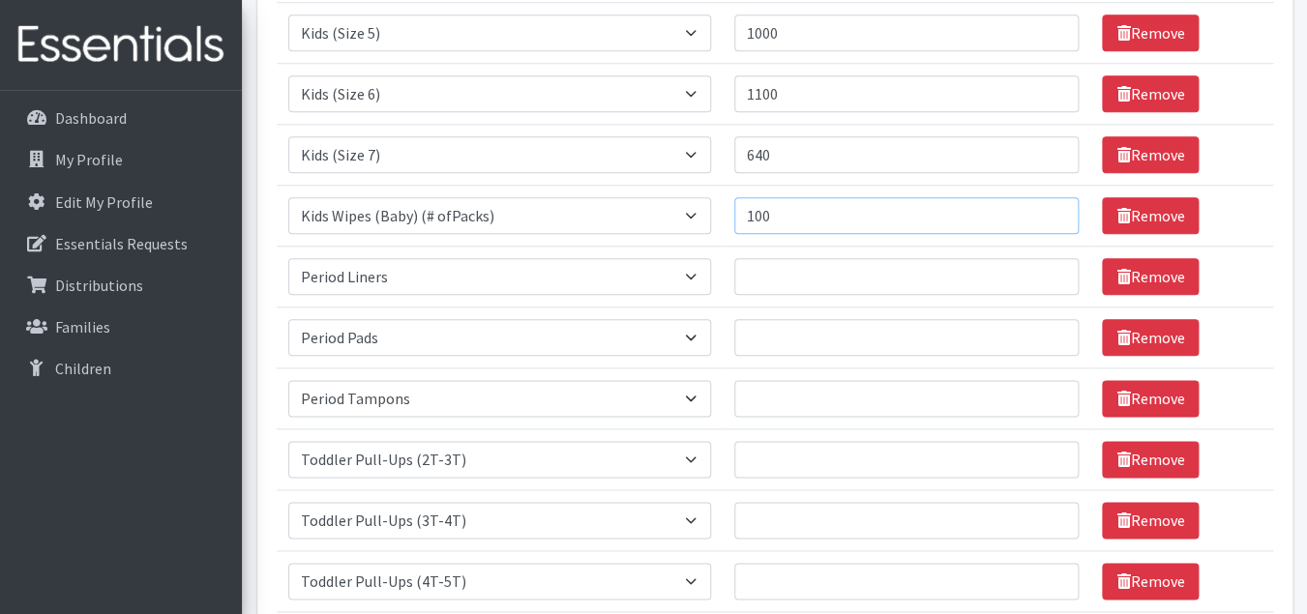
type input "100"
click at [820, 462] on input "Quantity" at bounding box center [906, 459] width 345 height 37
type input "200"
click at [794, 522] on input "Quantity" at bounding box center [906, 520] width 345 height 37
type input "50"
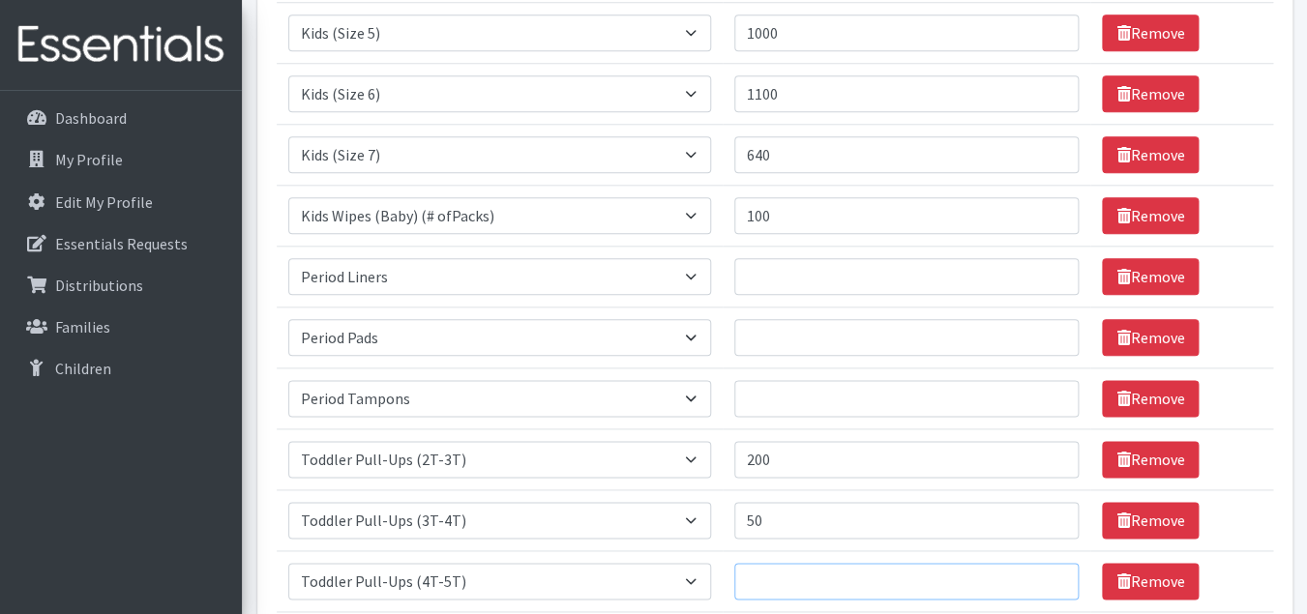
click at [790, 582] on input "Quantity" at bounding box center [906, 581] width 345 height 37
type input "50"
click at [931, 275] on input "Quantity" at bounding box center [906, 276] width 345 height 37
type input "300"
click at [841, 338] on input "Quantity" at bounding box center [906, 337] width 345 height 37
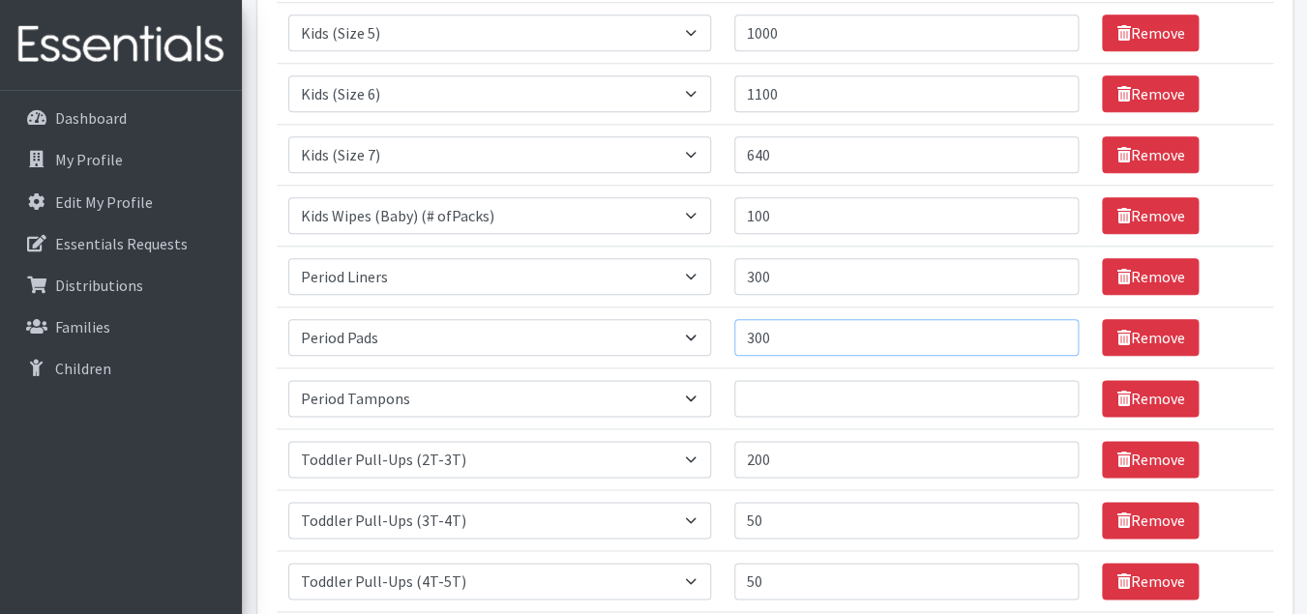
type input "300"
click at [805, 402] on input "Quantity" at bounding box center [906, 398] width 345 height 37
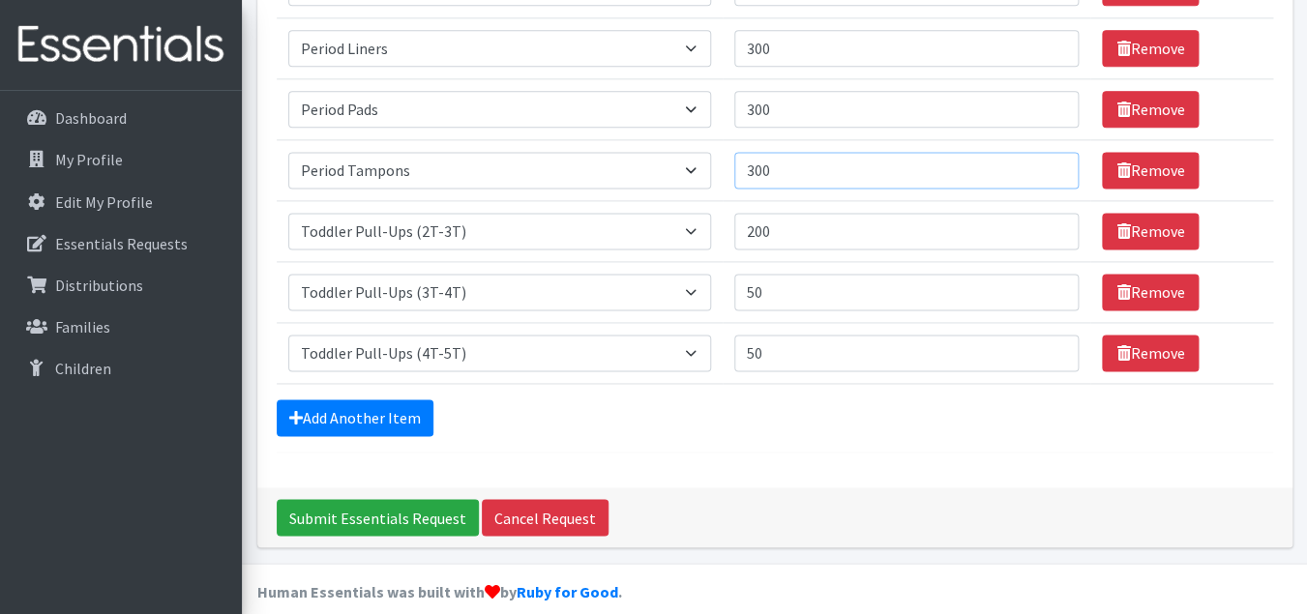
scroll to position [852, 0]
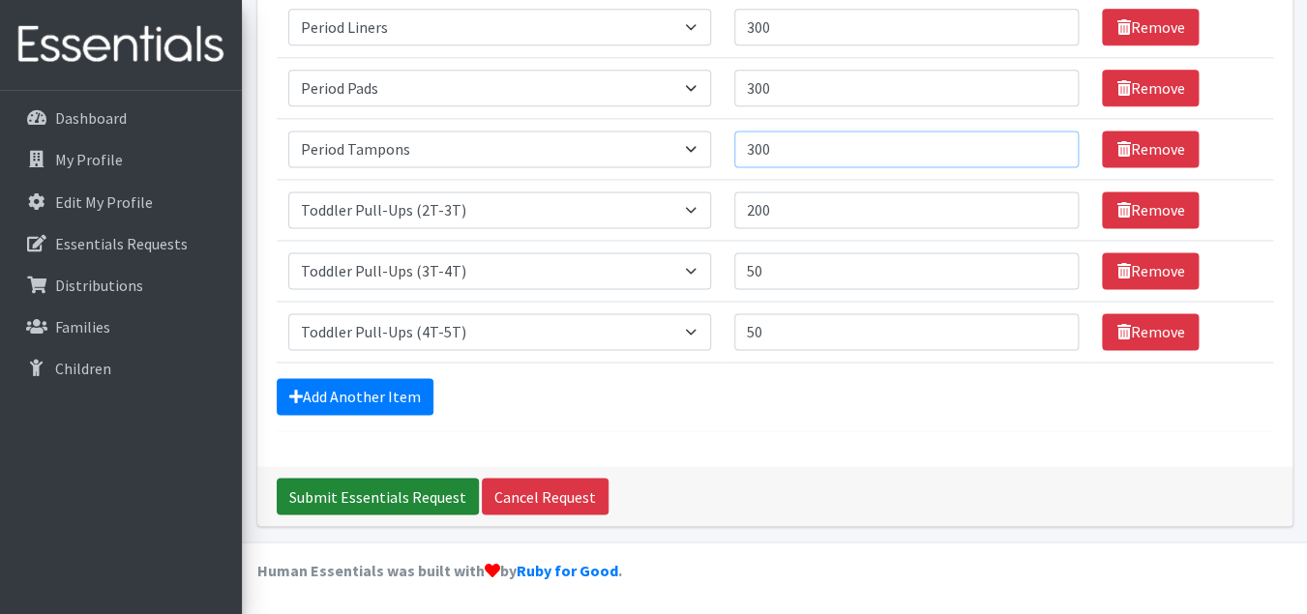
type input "300"
click at [441, 494] on input "Submit Essentials Request" at bounding box center [378, 496] width 202 height 37
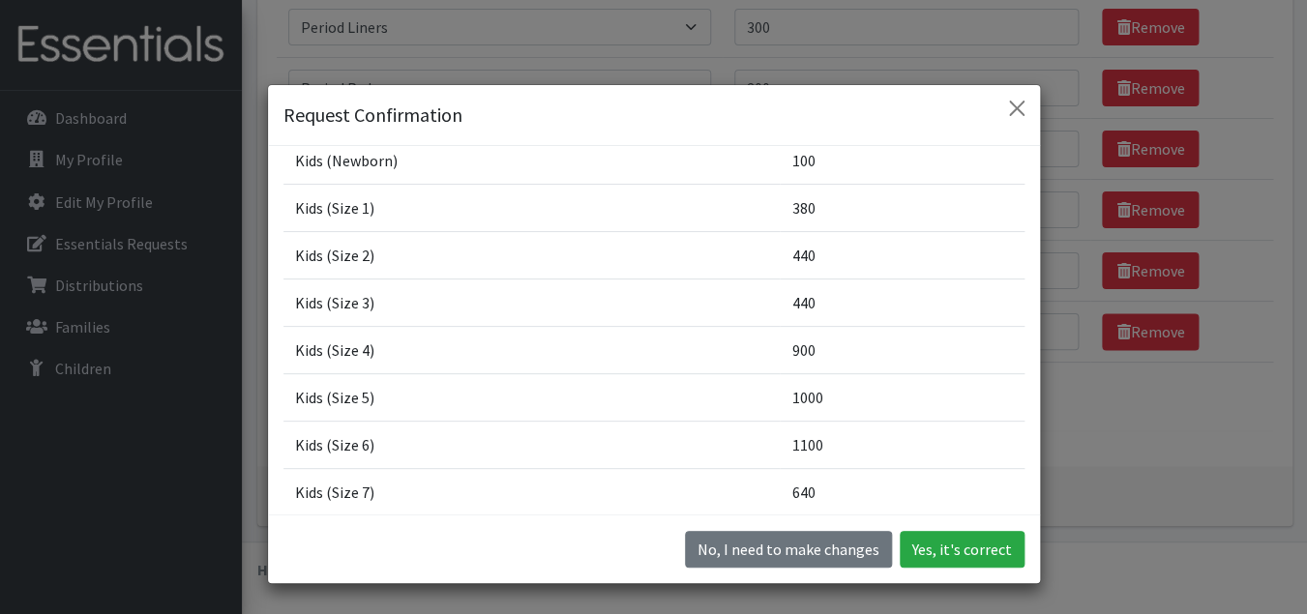
scroll to position [68, 0]
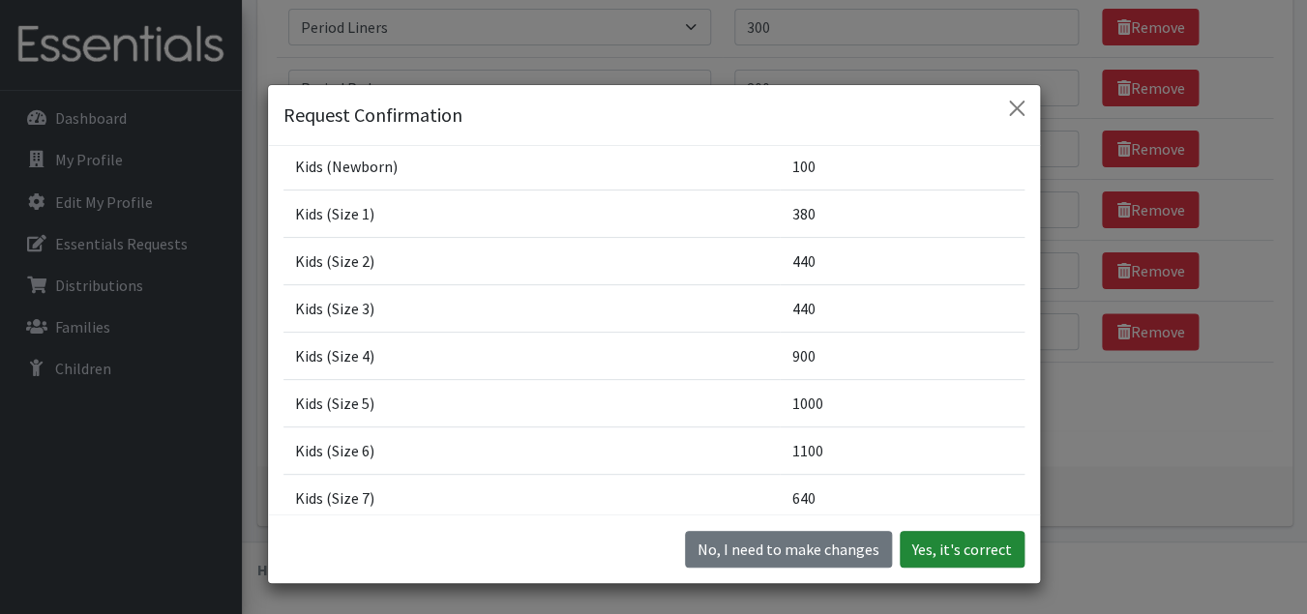
click at [943, 553] on button "Yes, it's correct" at bounding box center [962, 549] width 125 height 37
